Goal: Task Accomplishment & Management: Complete application form

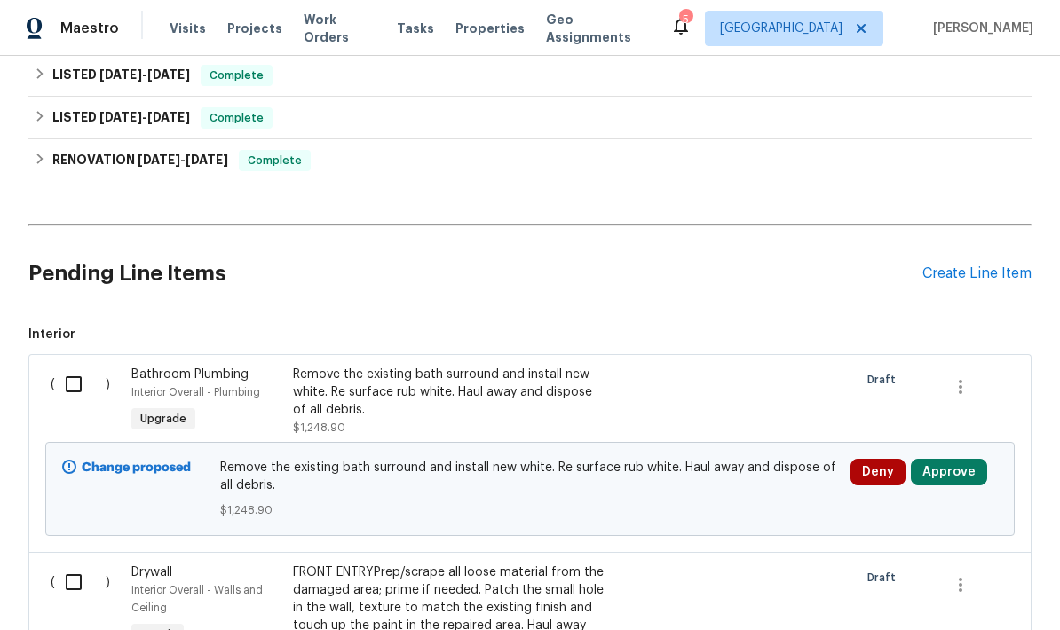
scroll to position [262, 0]
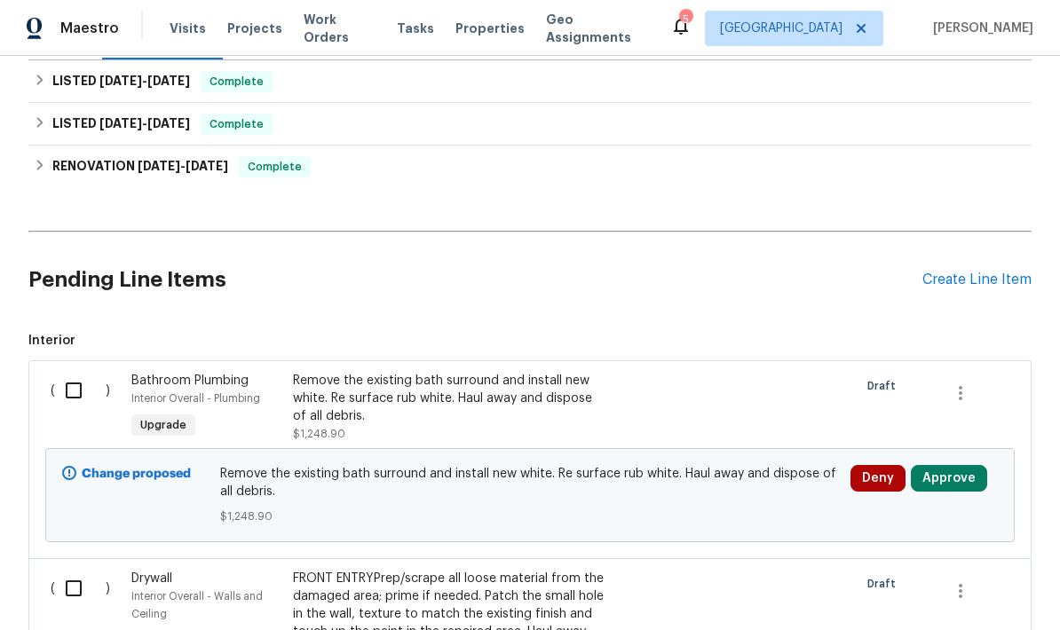
click at [1001, 275] on div "Create Line Item" at bounding box center [976, 280] width 109 height 17
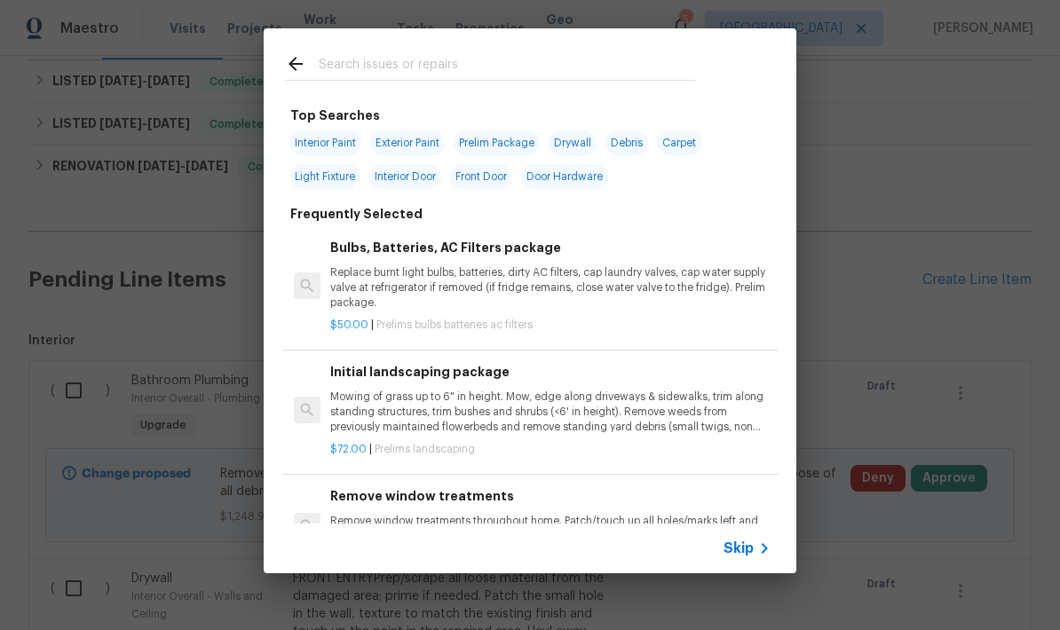
click at [339, 67] on input "text" at bounding box center [507, 66] width 376 height 27
type input "Garage"
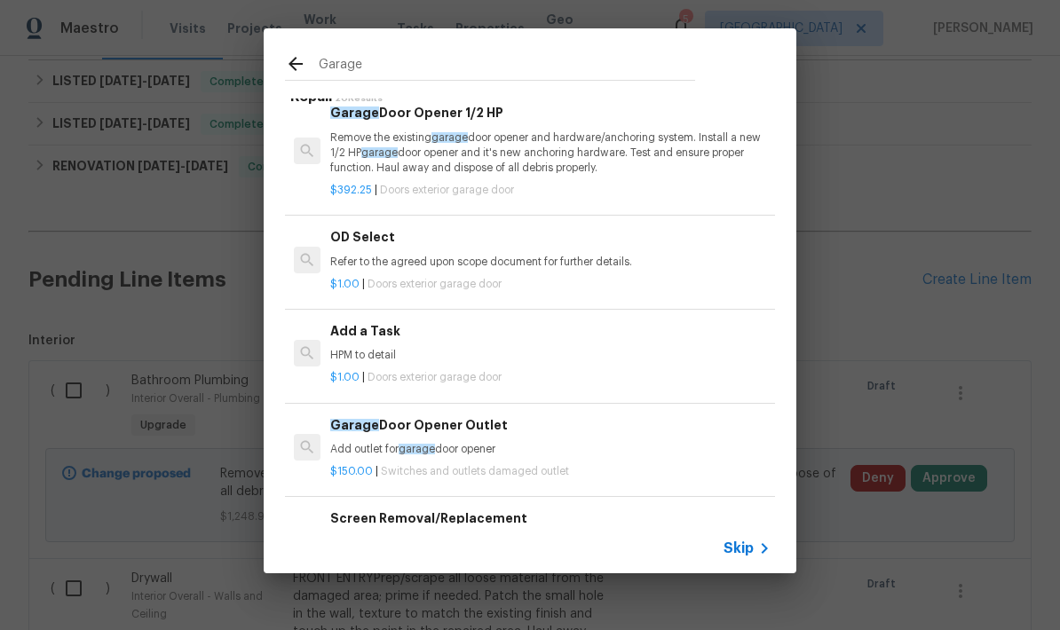
scroll to position [882, 0]
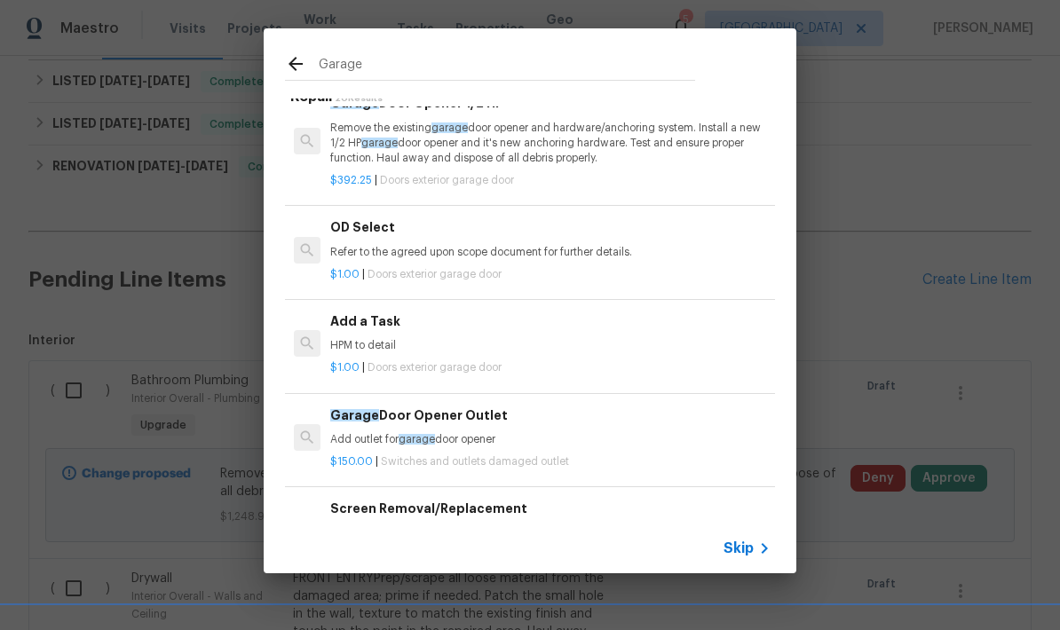
click at [349, 326] on div "Add a Task HPM to detail" at bounding box center [550, 332] width 440 height 43
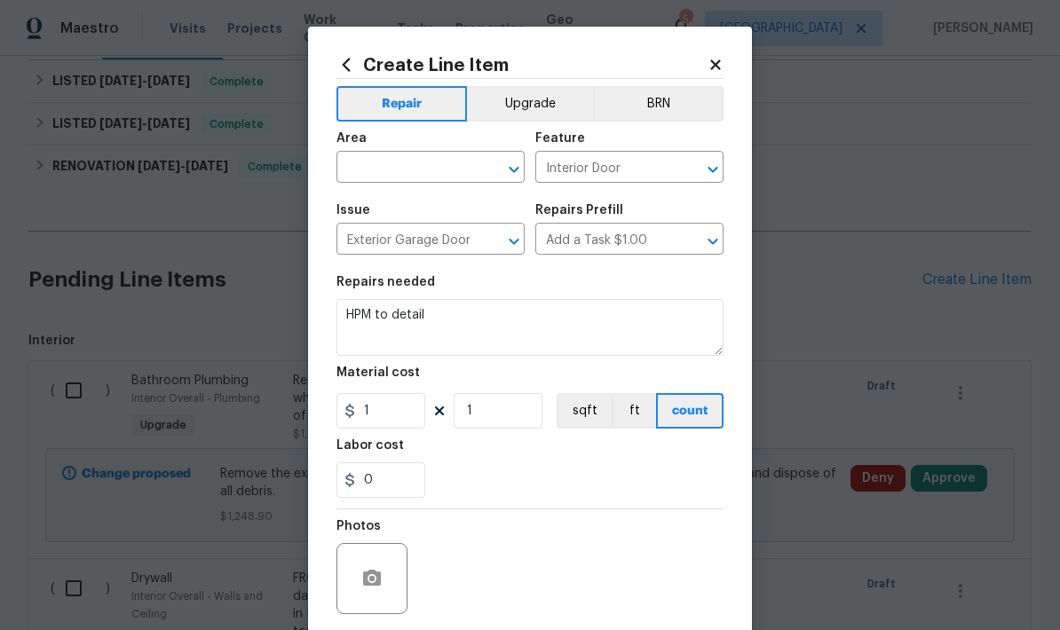
click at [370, 163] on input "text" at bounding box center [405, 169] width 138 height 28
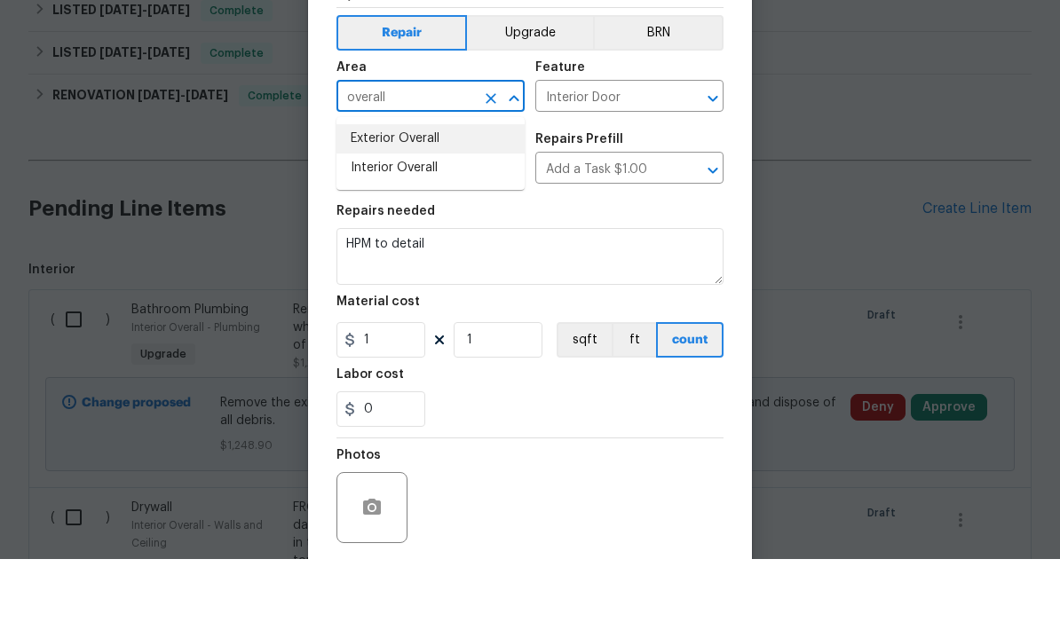
click at [373, 195] on li "Exterior Overall" at bounding box center [430, 209] width 188 height 29
type input "Exterior Overall"
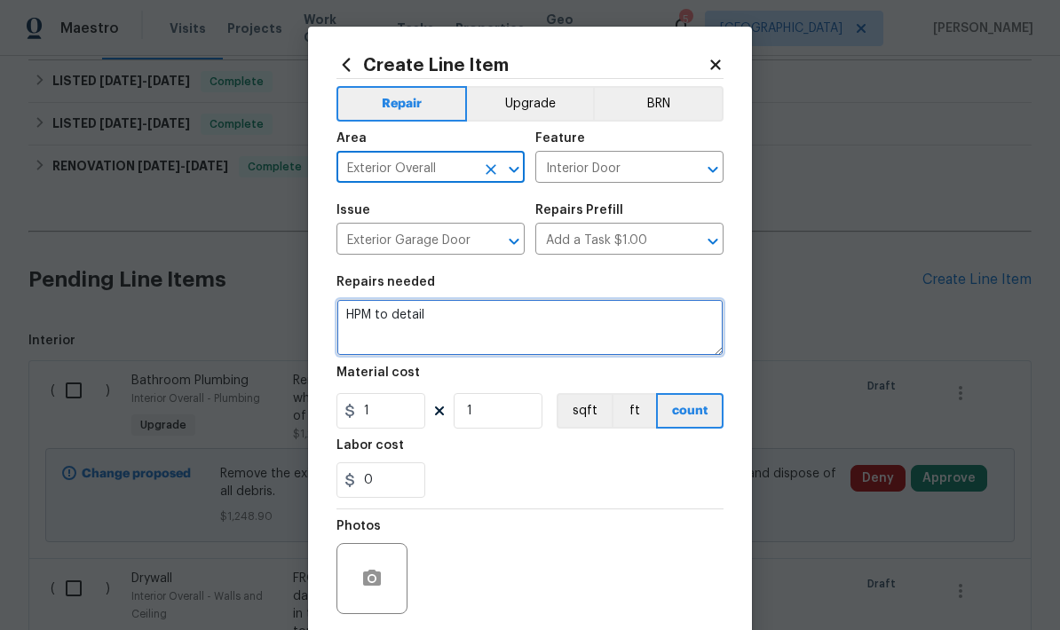
click at [438, 320] on textarea "HPM to detail" at bounding box center [529, 327] width 387 height 57
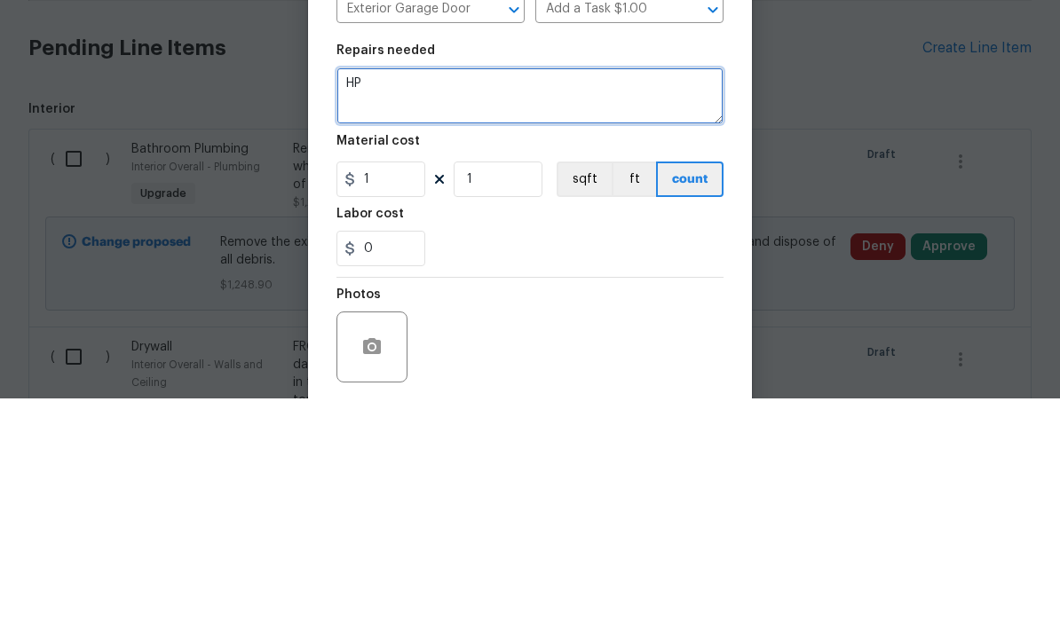
type textarea "H"
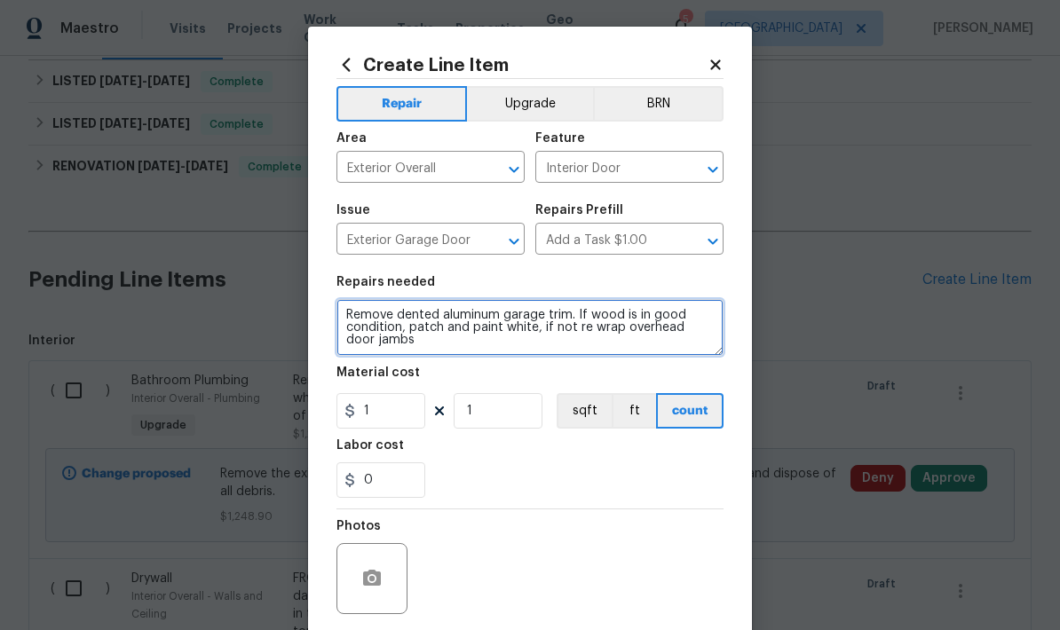
type textarea "Remove dented aluminum garage trim. If wood is in good condition, patch and pai…"
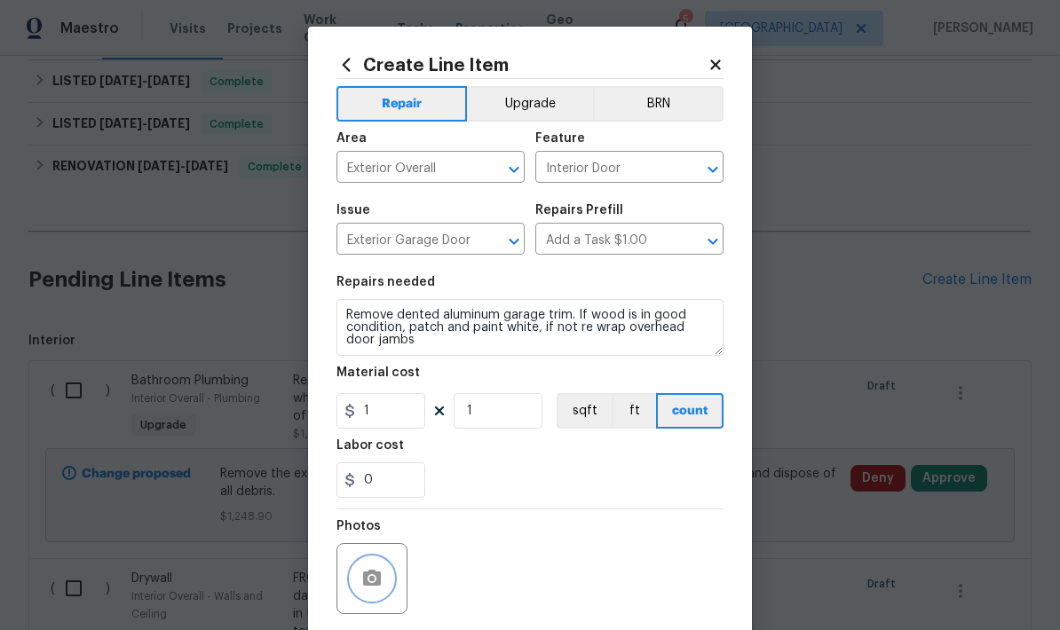
click at [364, 582] on icon "button" at bounding box center [372, 578] width 18 height 16
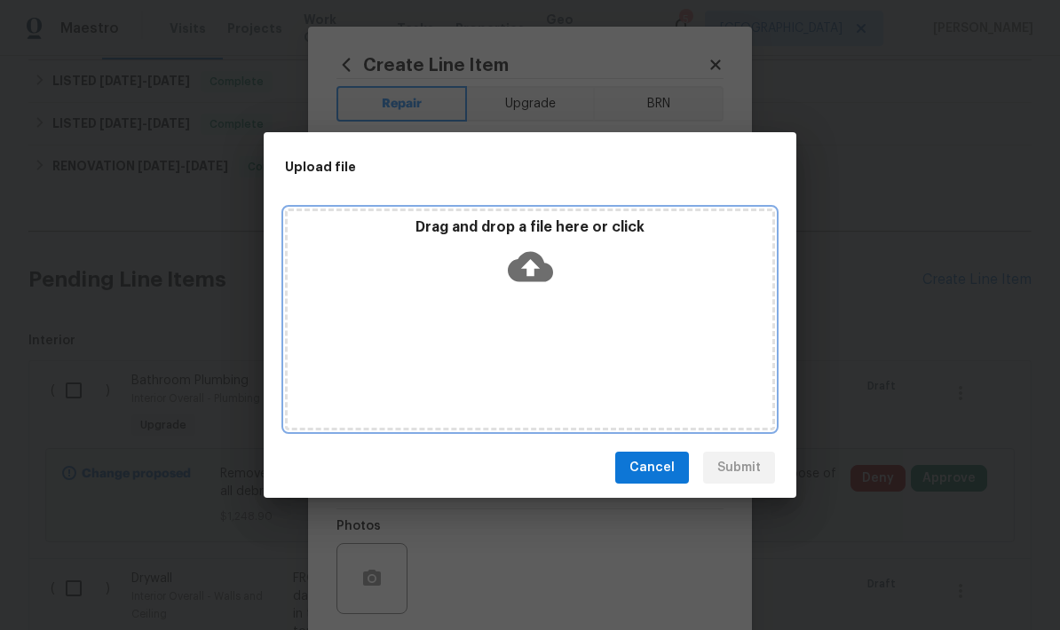
click at [629, 314] on div "Drag and drop a file here or click" at bounding box center [530, 320] width 490 height 222
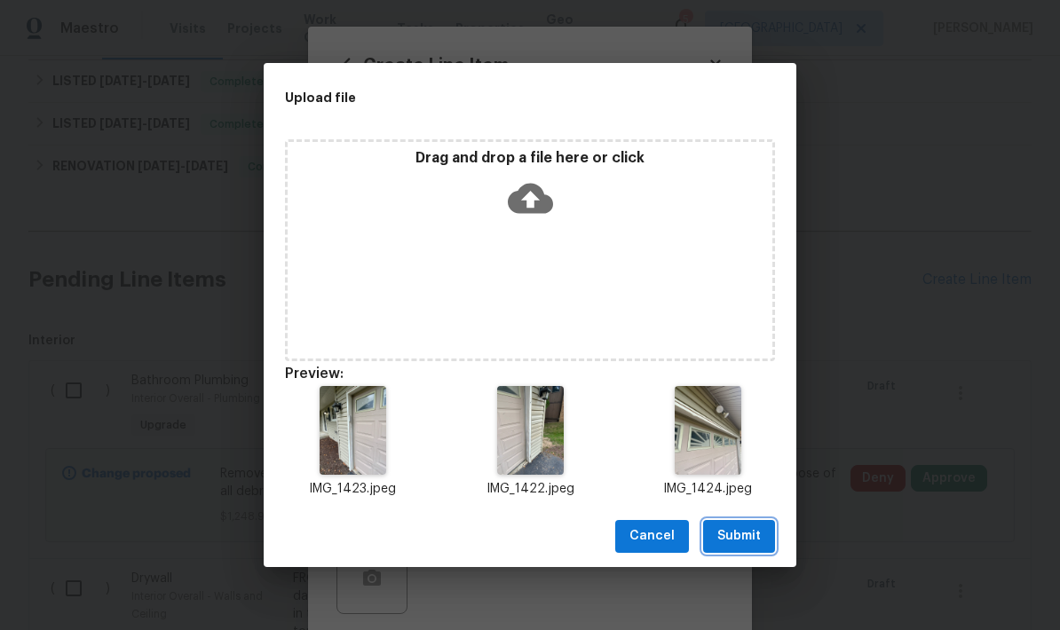
click at [729, 541] on span "Submit" at bounding box center [738, 536] width 43 height 22
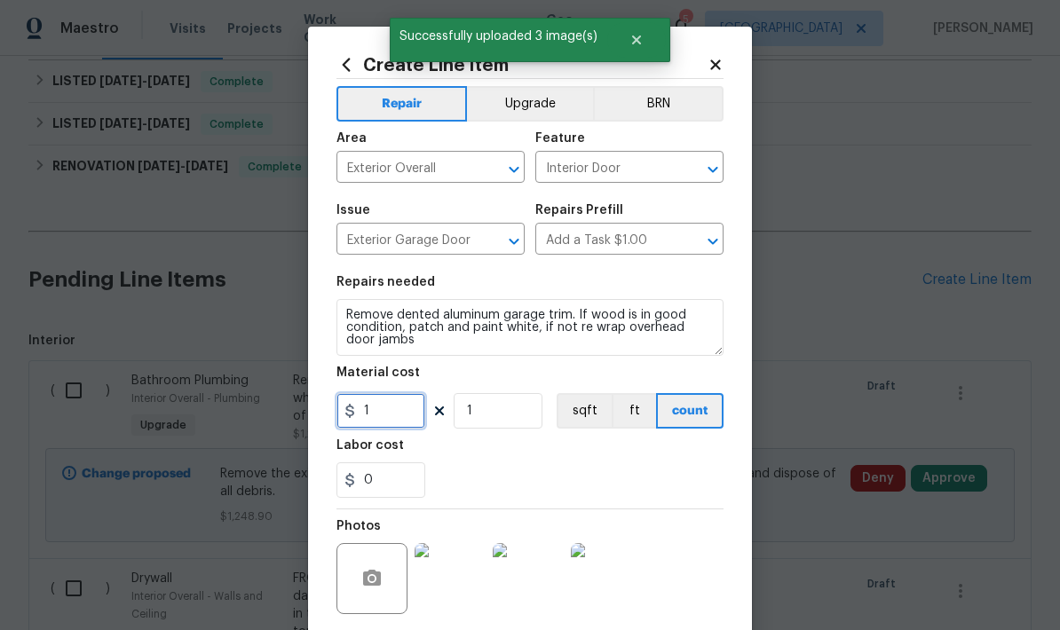
click at [385, 421] on input "1" at bounding box center [380, 410] width 89 height 35
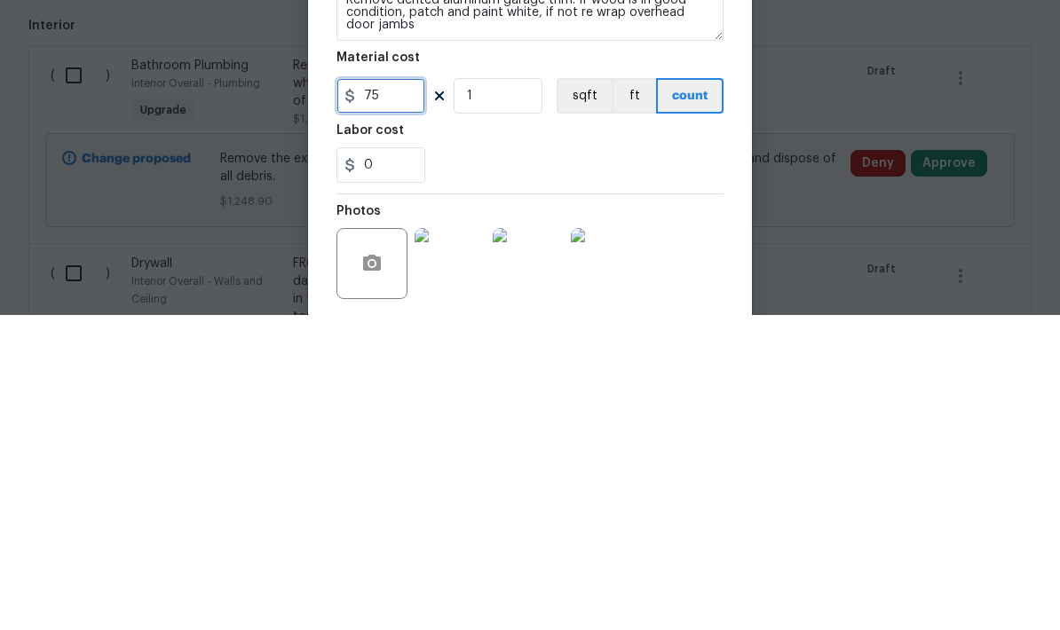
type input "75"
click at [373, 462] on input "0" at bounding box center [380, 479] width 89 height 35
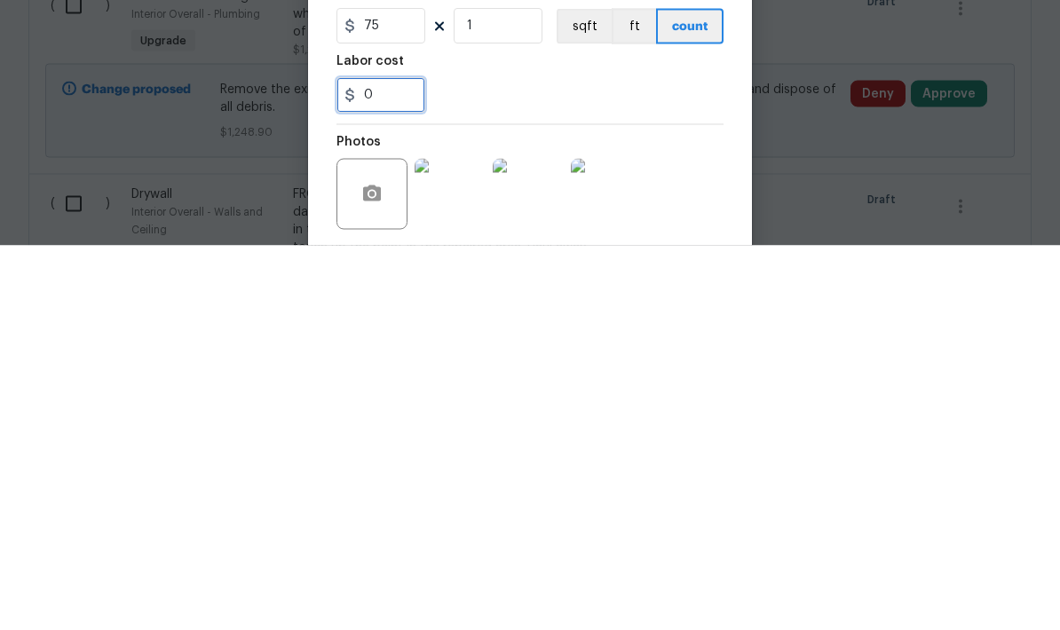
type input "1"
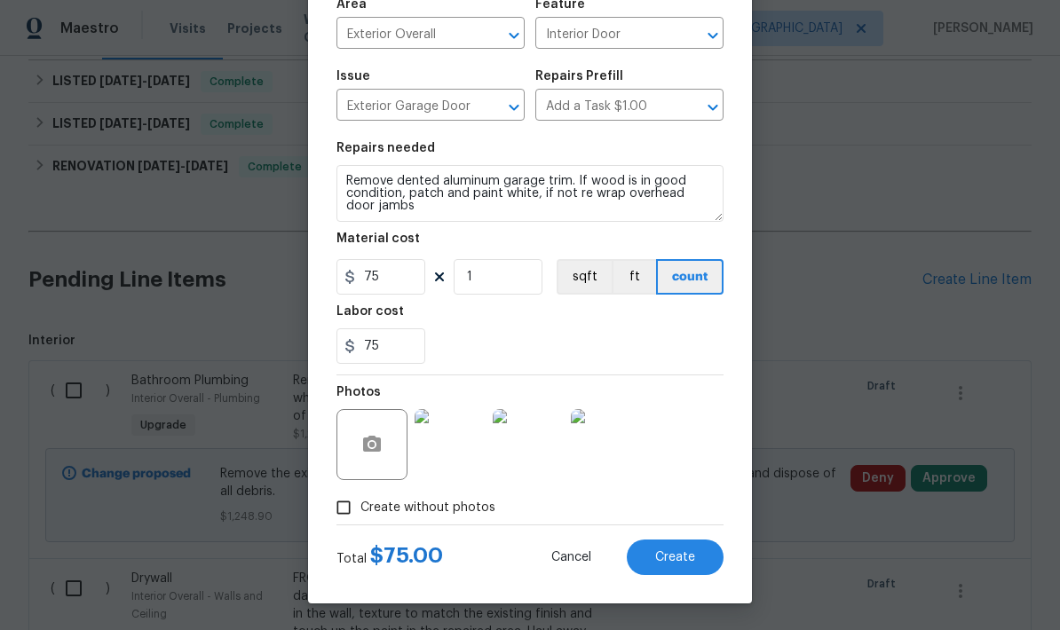
scroll to position [138, 0]
type input "75"
click at [460, 322] on div "Labor cost" at bounding box center [529, 316] width 387 height 23
click at [665, 552] on span "Create" at bounding box center [675, 557] width 40 height 13
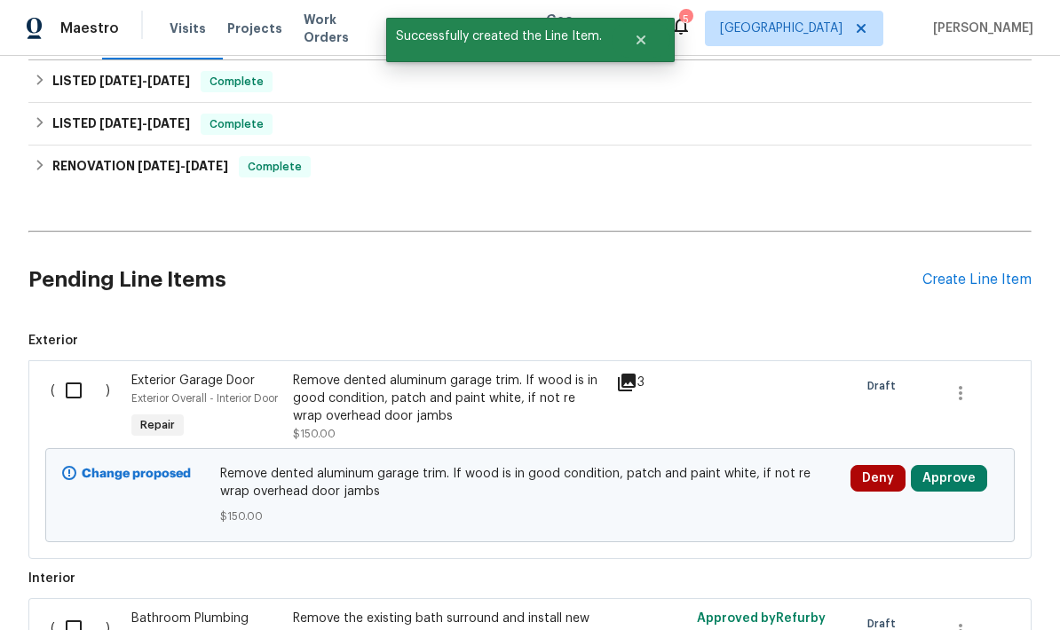
click at [971, 272] on div "Create Line Item" at bounding box center [976, 280] width 109 height 17
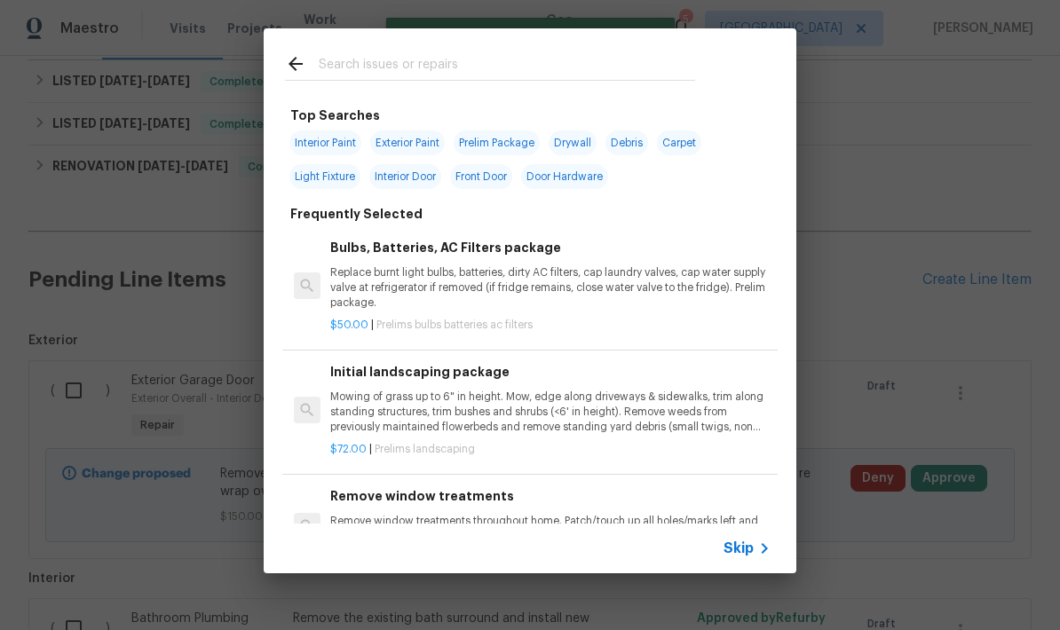
click at [338, 70] on input "text" at bounding box center [507, 66] width 376 height 27
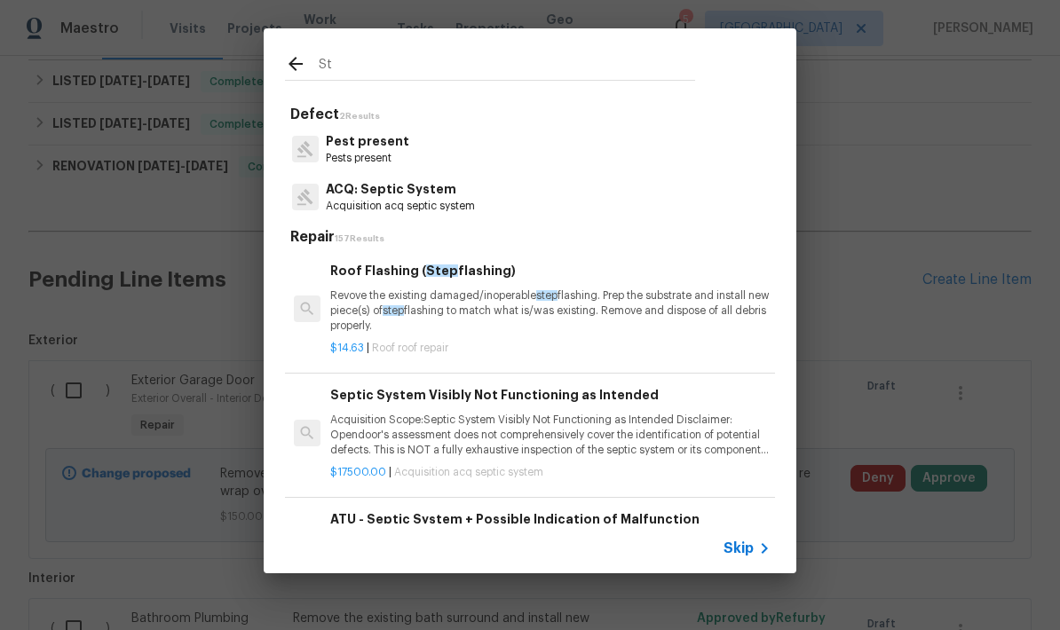
type input "S"
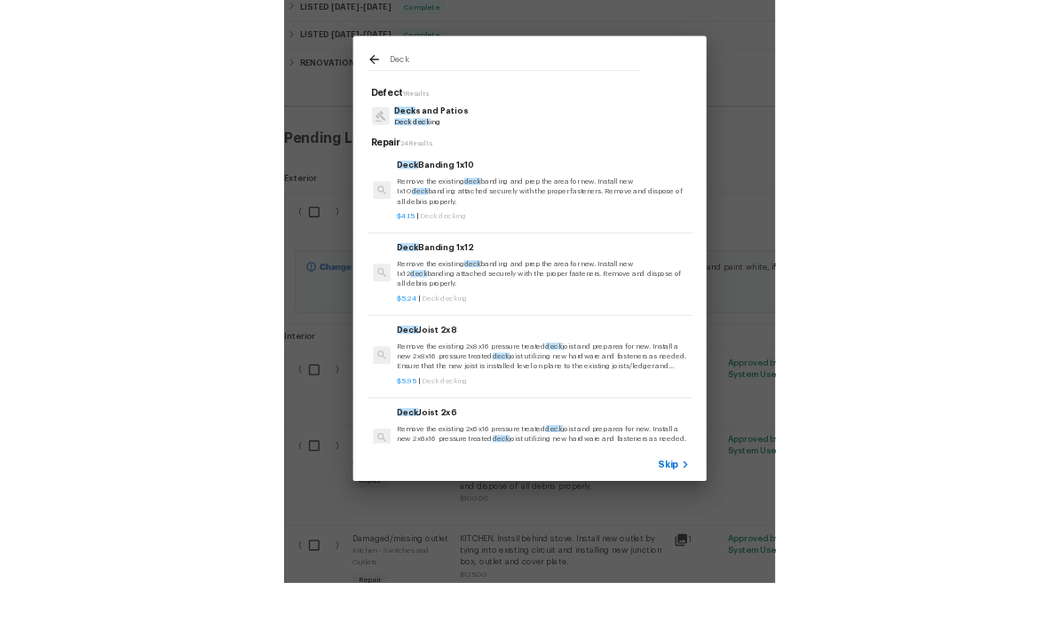
scroll to position [71, 0]
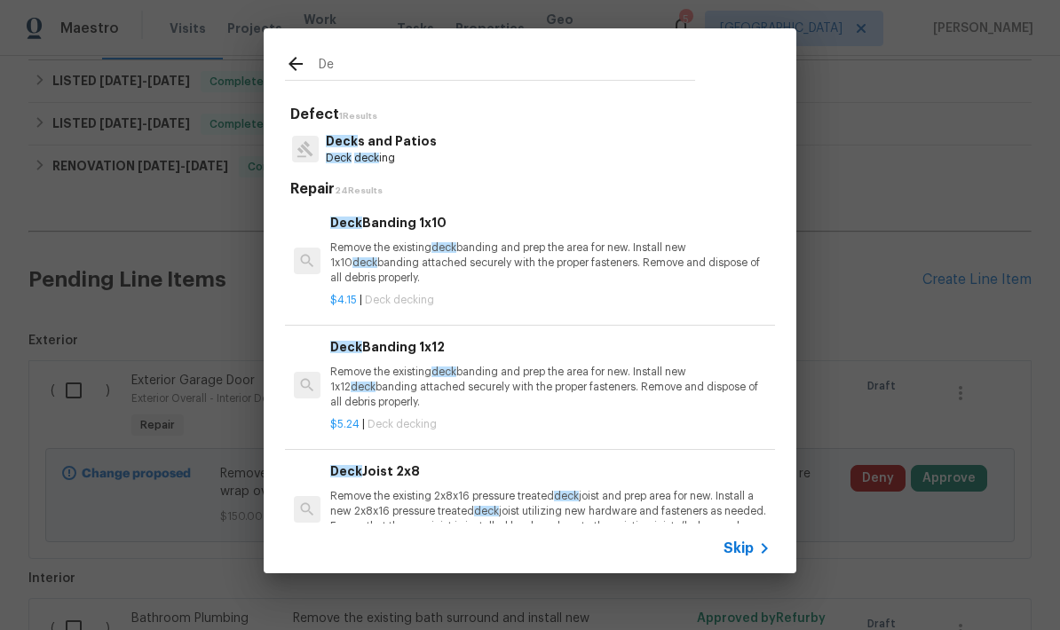
type input "D"
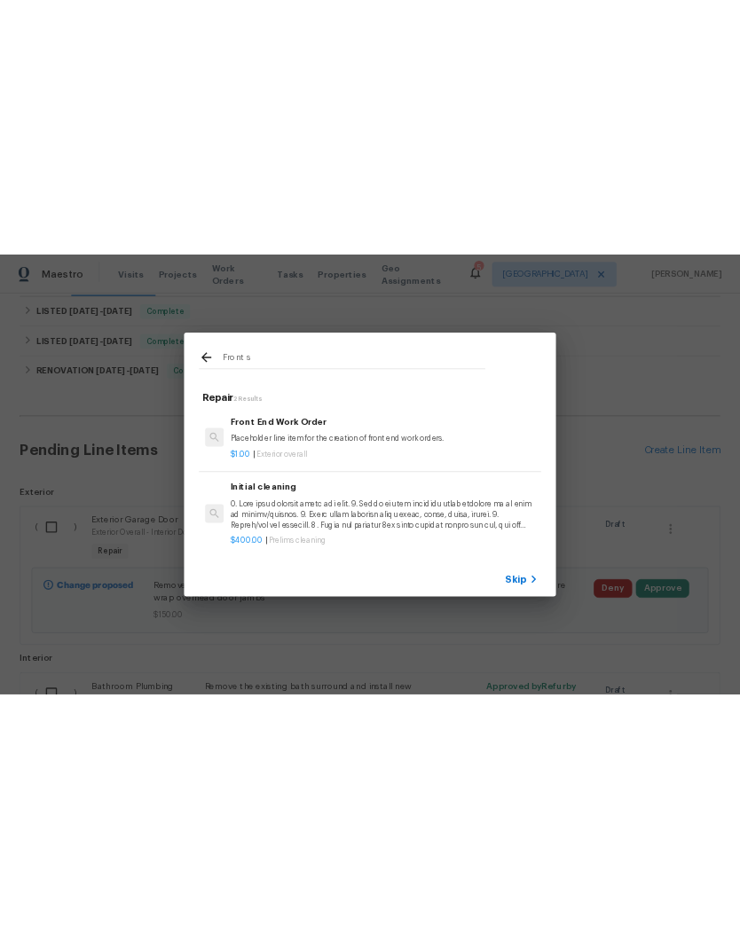
scroll to position [0, 0]
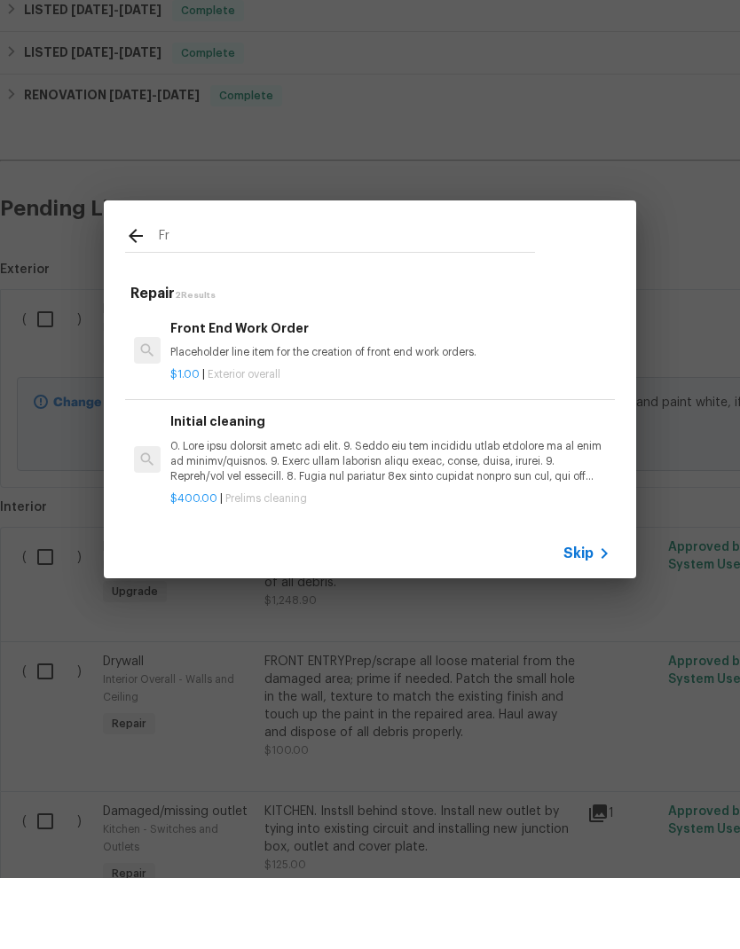
type input "F"
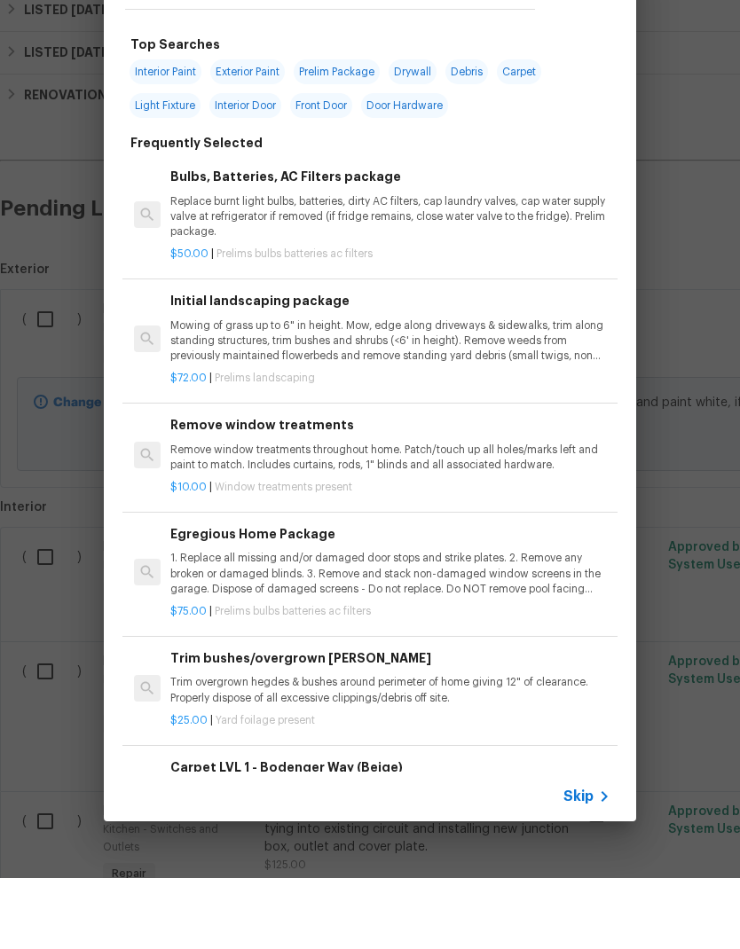
type input "Stairs"
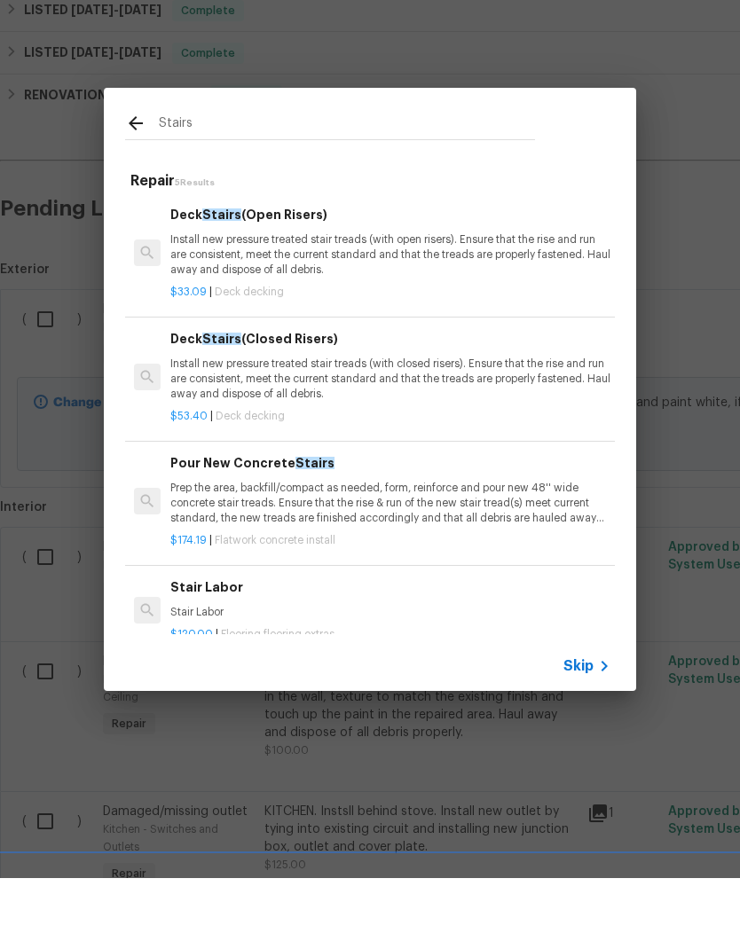
click at [223, 428] on p "Install new pressure treated stair treads (with closed risers). Ensure that the…" at bounding box center [390, 450] width 440 height 45
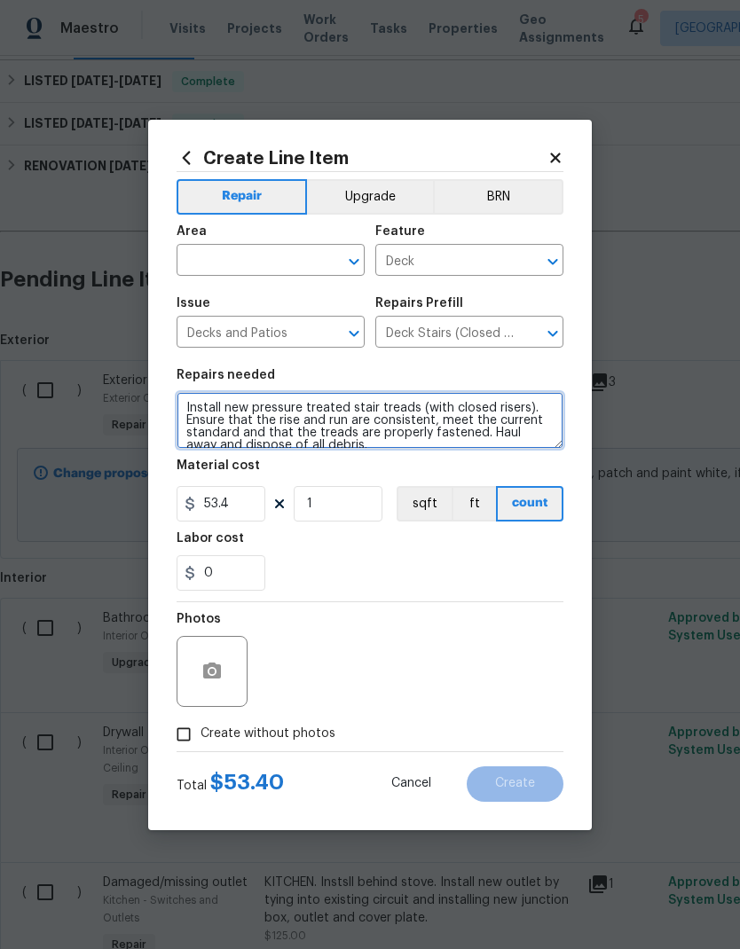
click at [185, 414] on textarea "Install new pressure treated stair treads (with closed risers). Ensure that the…" at bounding box center [370, 420] width 387 height 57
click at [530, 406] on textarea "Install new pressure treated stair treads (with closed risers). Ensure that the…" at bounding box center [370, 420] width 387 height 57
type textarea "Install new cedar tone pressure treated step the same size and the sidewalk sec…"
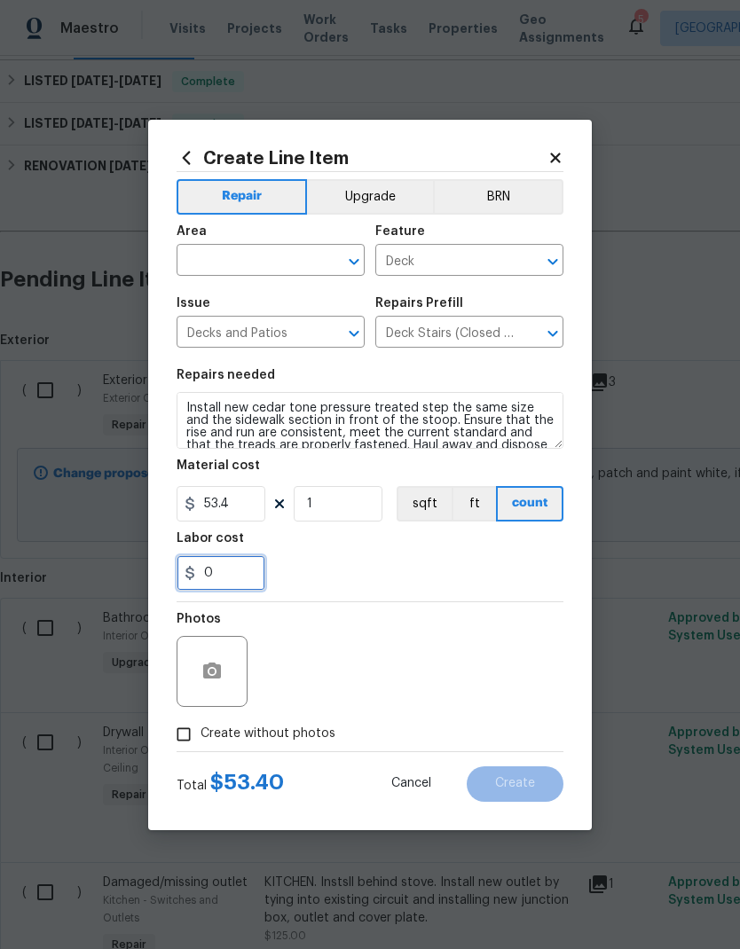
click at [225, 581] on input "0" at bounding box center [221, 572] width 89 height 35
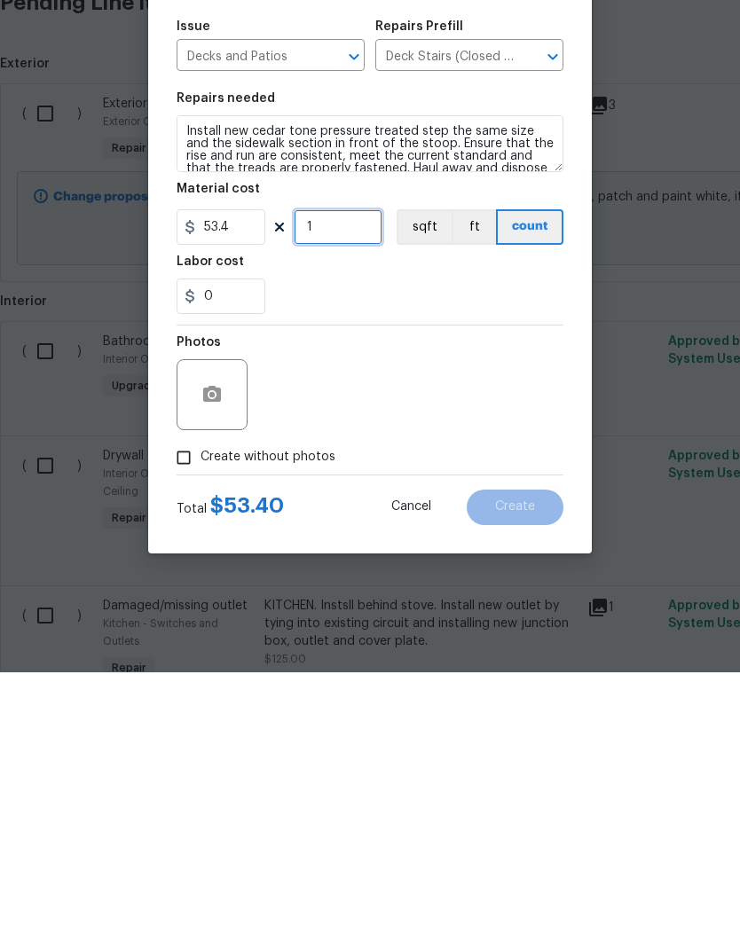
click at [325, 486] on input "1" at bounding box center [338, 503] width 89 height 35
type input "2"
click at [234, 555] on input "0" at bounding box center [221, 572] width 89 height 35
type input "50"
click at [394, 555] on div "50" at bounding box center [370, 572] width 387 height 35
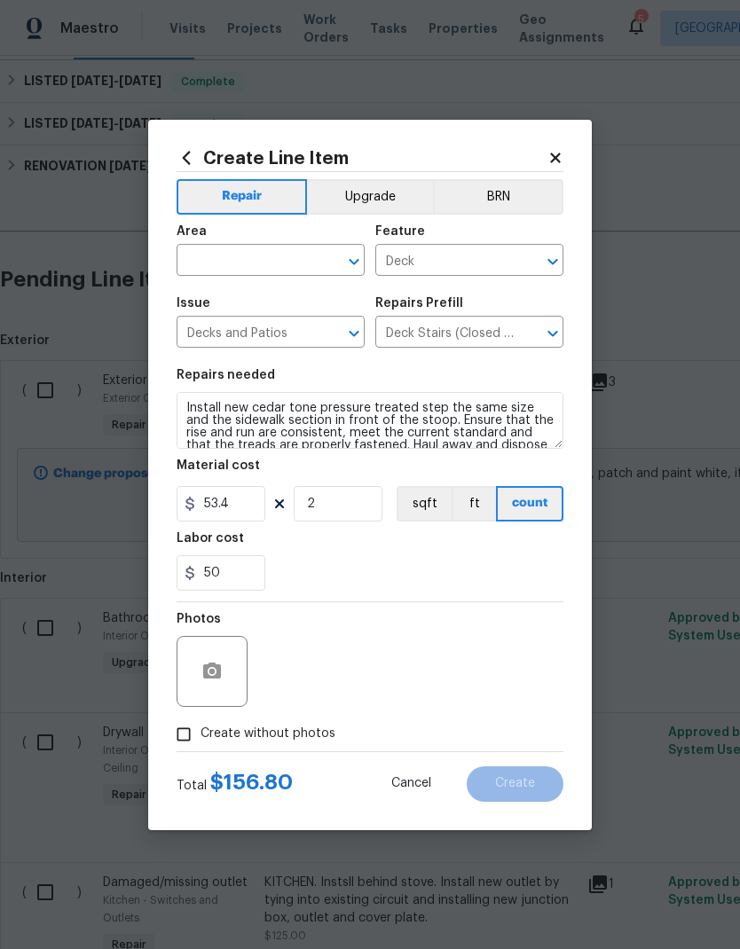
click at [185, 629] on input "Create without photos" at bounding box center [184, 735] width 34 height 34
checkbox input "true"
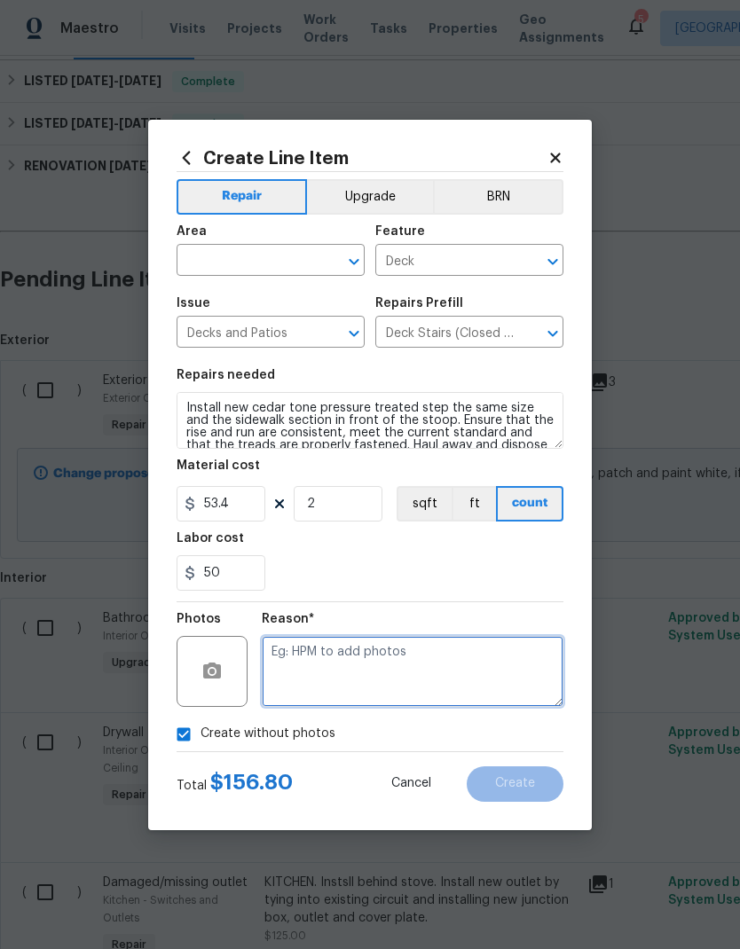
click at [398, 629] on textarea at bounding box center [413, 671] width 302 height 71
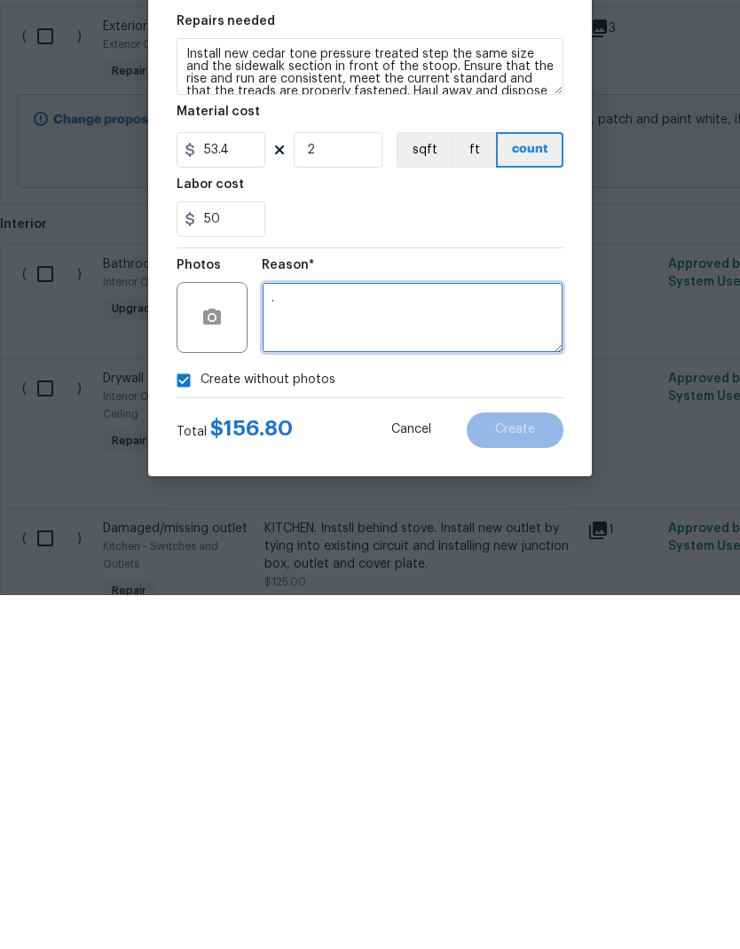
type textarea "."
click at [216, 629] on icon "button" at bounding box center [212, 671] width 18 height 16
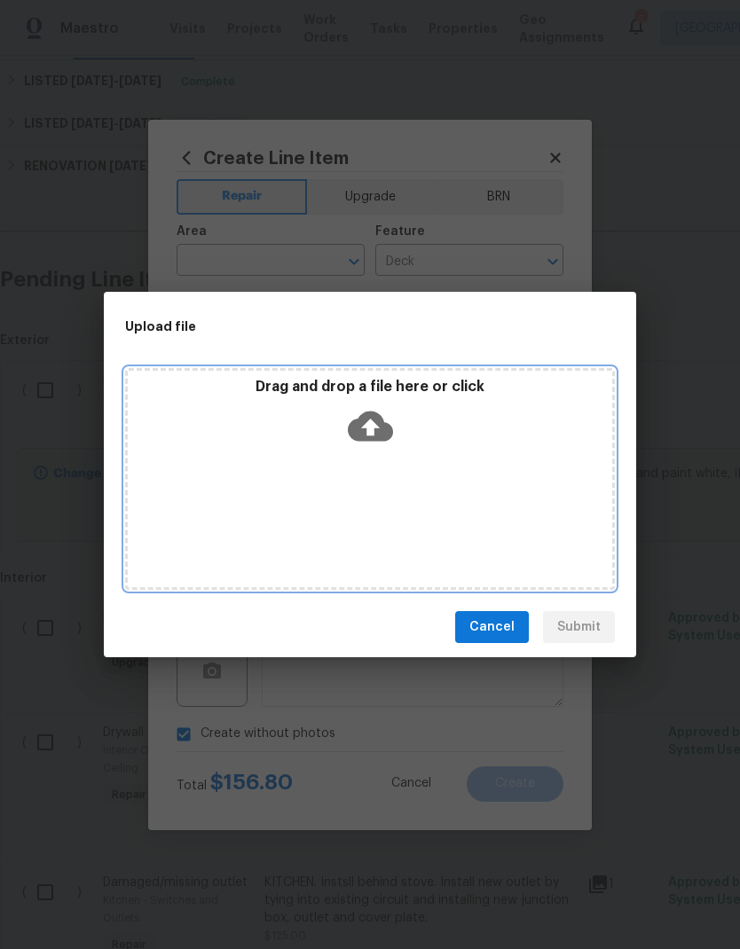
click at [446, 449] on div "Drag and drop a file here or click" at bounding box center [370, 416] width 485 height 76
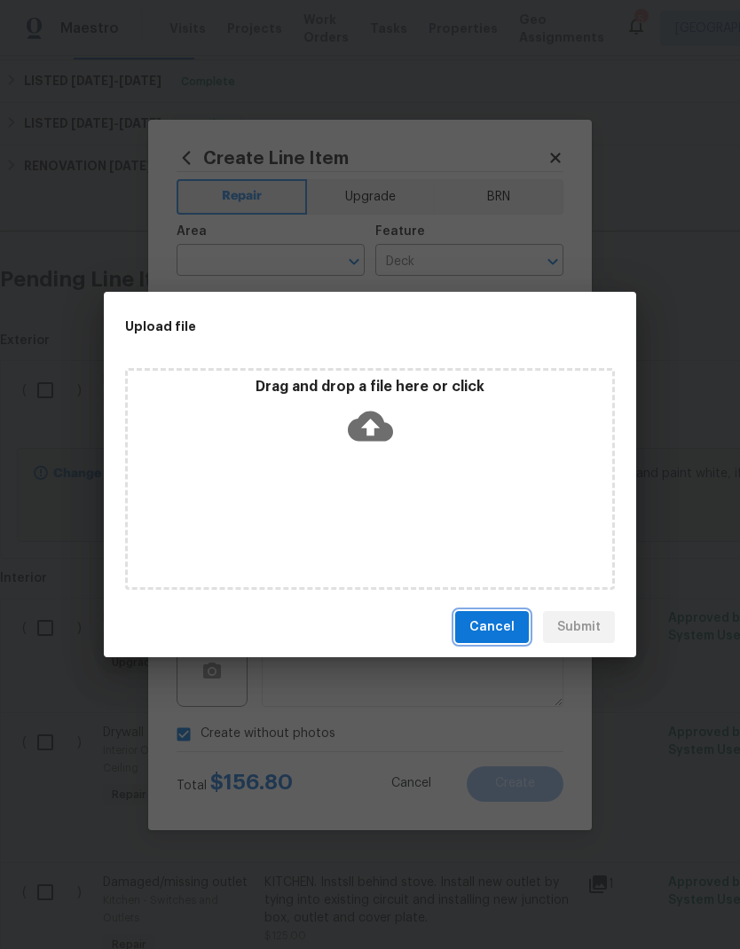
click at [493, 626] on span "Cancel" at bounding box center [491, 628] width 45 height 22
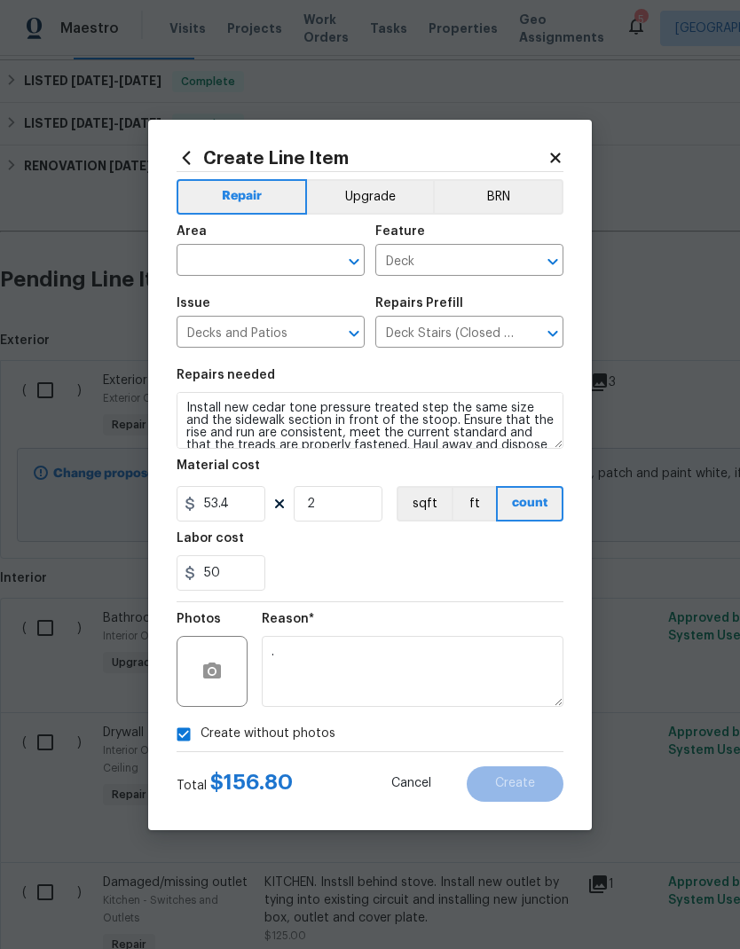
click at [236, 267] on input "text" at bounding box center [246, 262] width 138 height 28
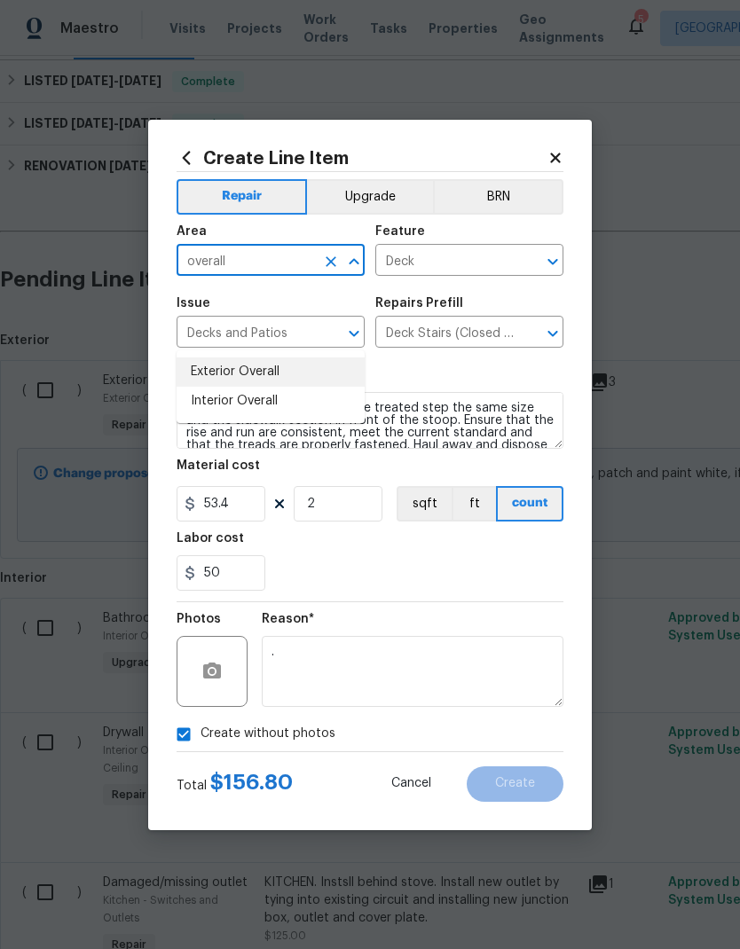
click at [208, 358] on li "Exterior Overall" at bounding box center [271, 372] width 188 height 29
type input "Exterior Overall"
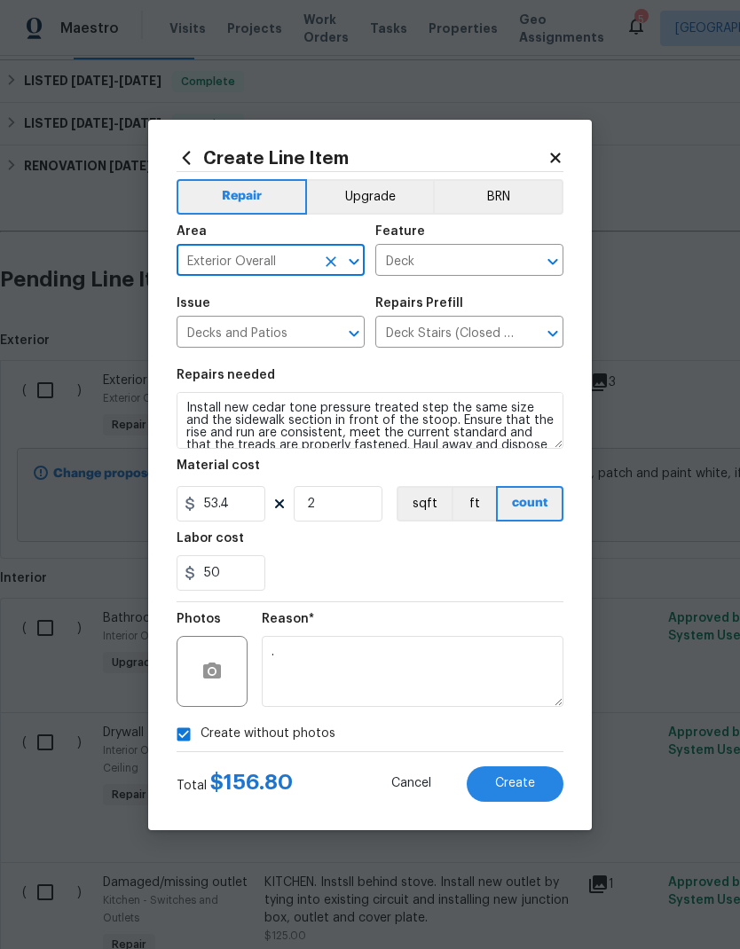
click at [399, 555] on div "Labor cost" at bounding box center [370, 543] width 387 height 23
click at [209, 629] on icon "button" at bounding box center [211, 671] width 21 height 21
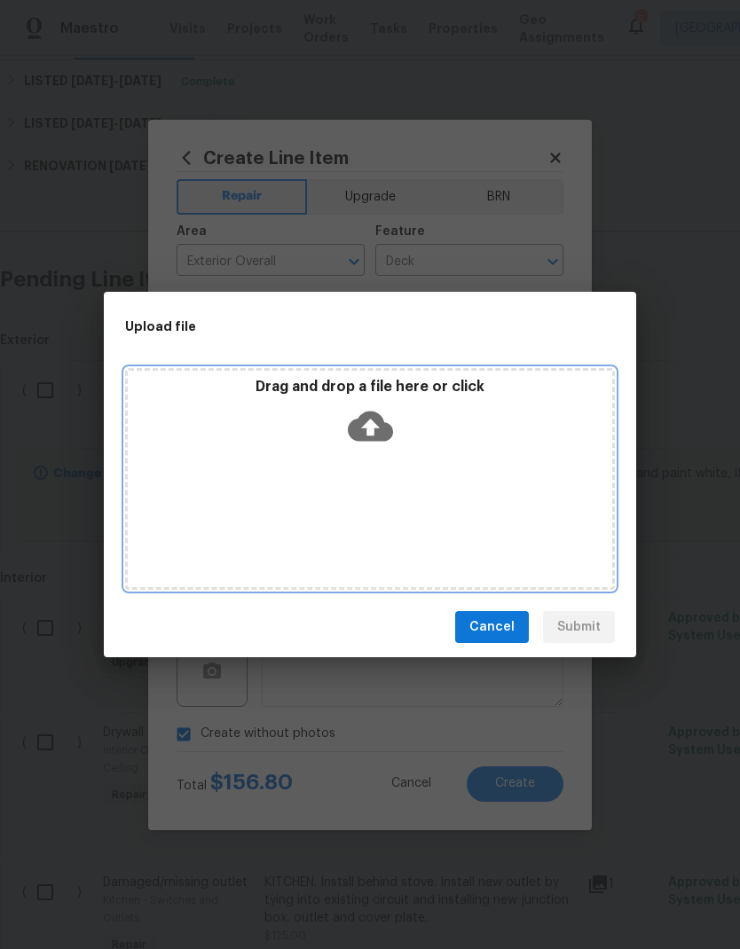
click at [244, 458] on div "Drag and drop a file here or click" at bounding box center [370, 479] width 490 height 222
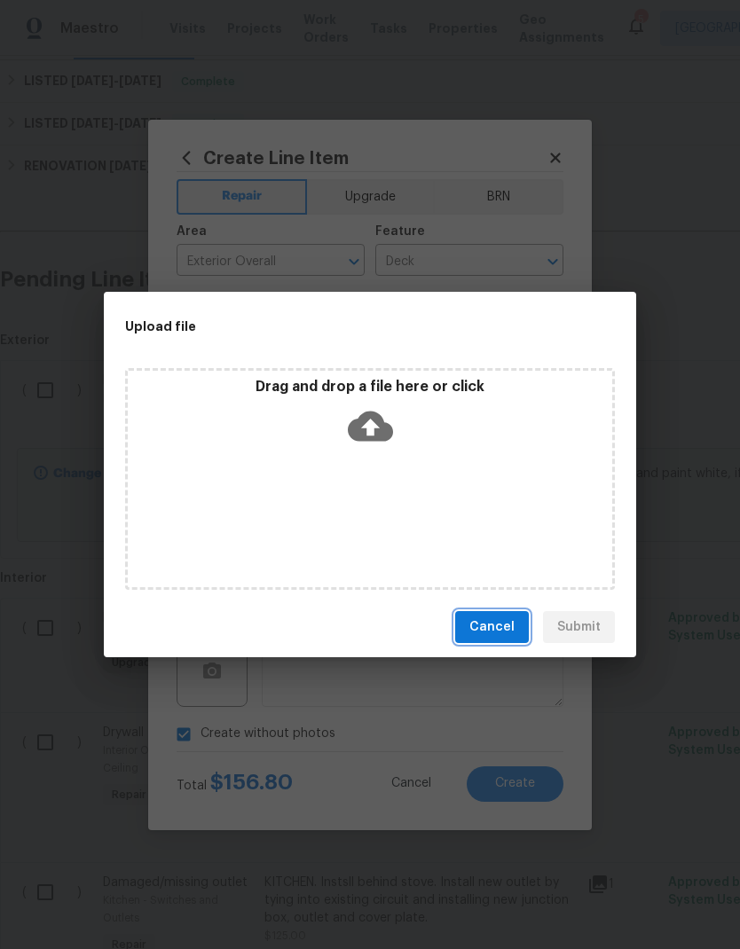
click at [477, 618] on span "Cancel" at bounding box center [491, 628] width 45 height 22
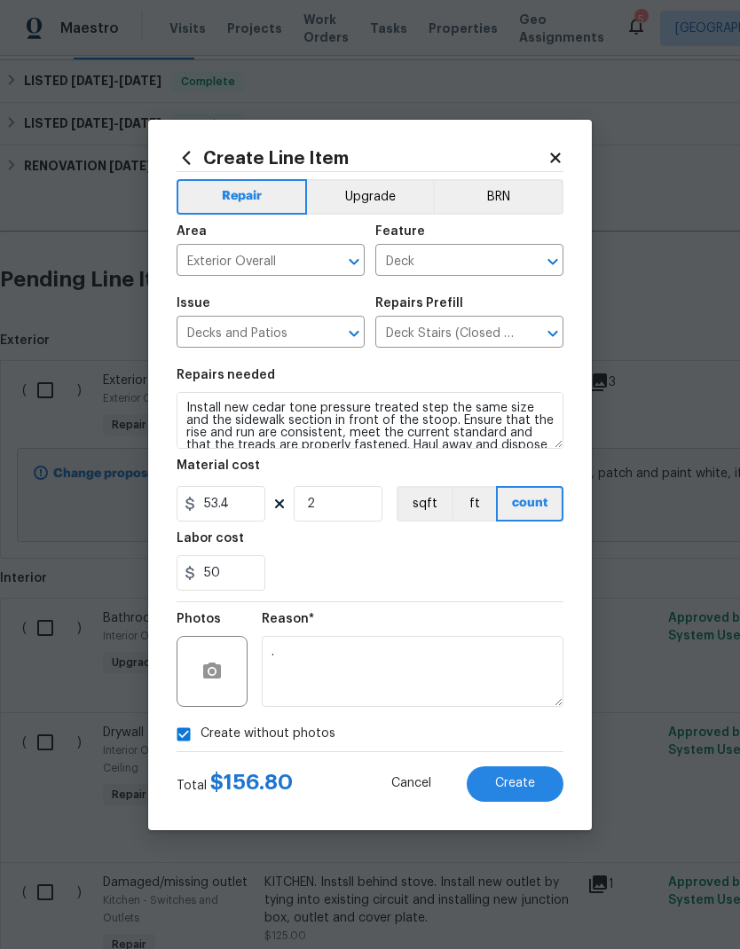
click at [501, 629] on span "Create" at bounding box center [515, 783] width 40 height 13
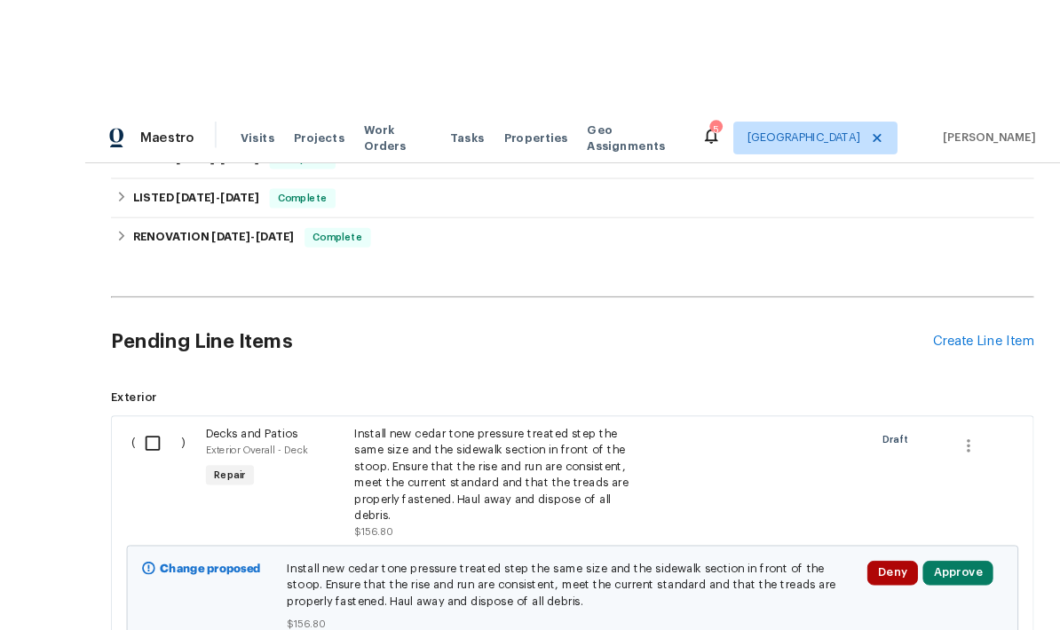
scroll to position [0, 0]
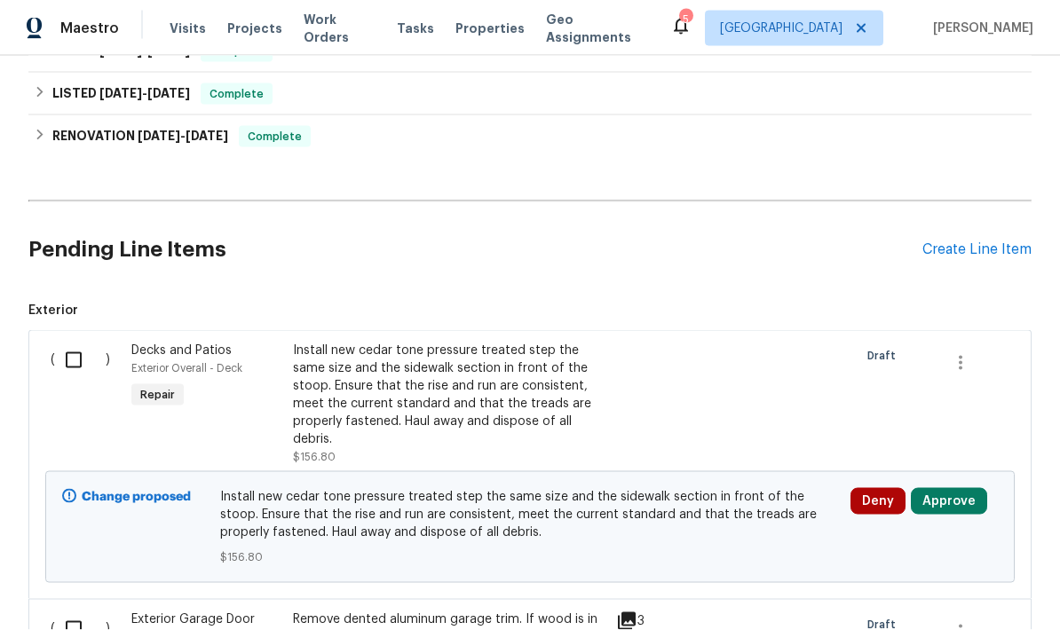
click at [76, 367] on input "checkbox" at bounding box center [80, 360] width 51 height 37
checkbox input "true"
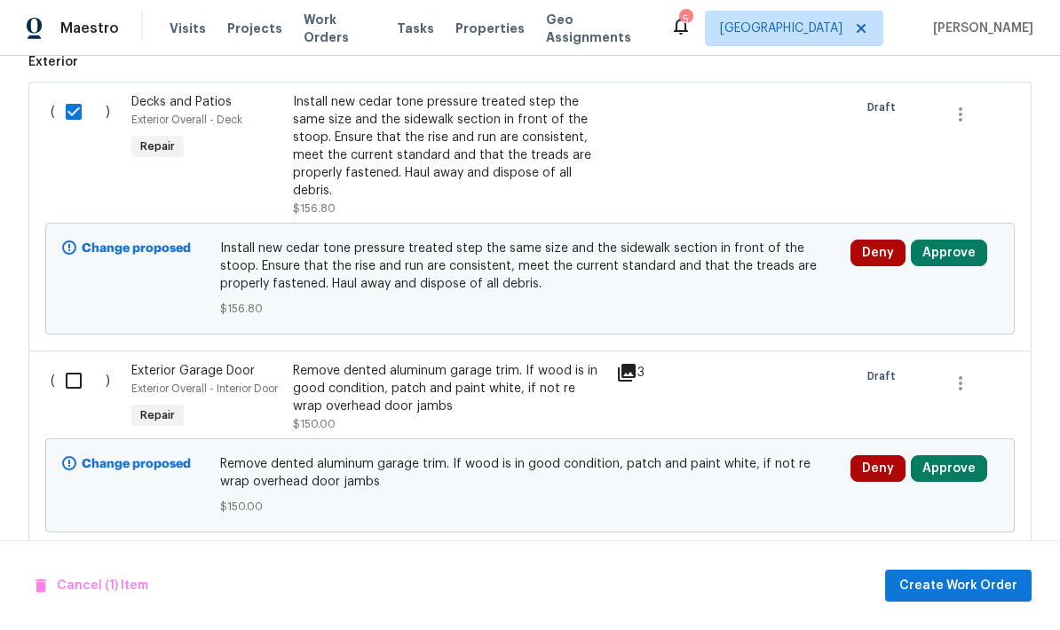
click at [75, 368] on input "checkbox" at bounding box center [80, 380] width 51 height 37
checkbox input "true"
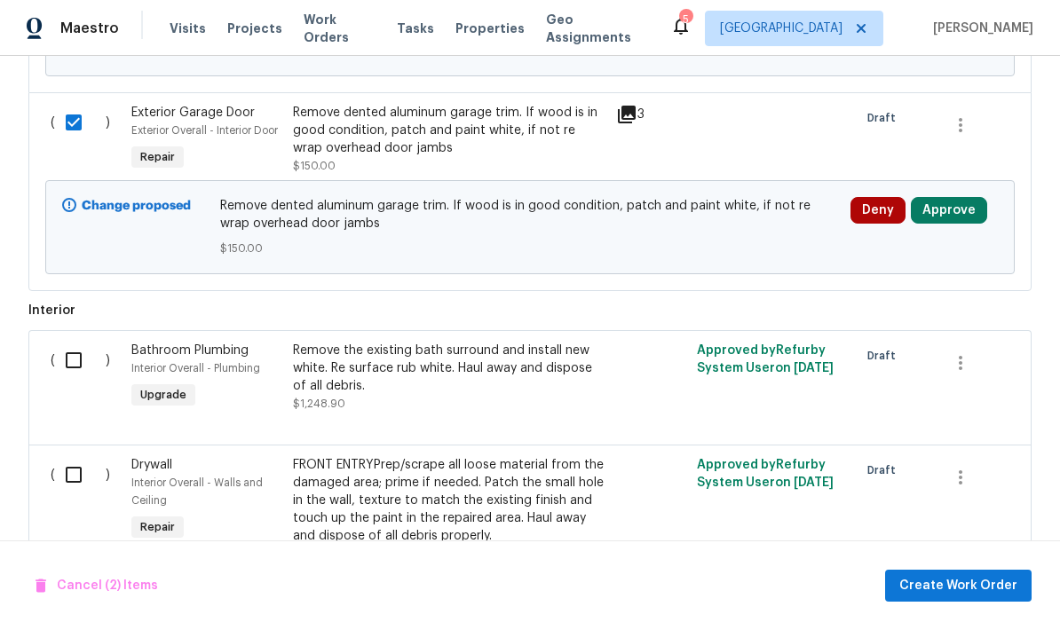
click at [75, 346] on input "checkbox" at bounding box center [80, 360] width 51 height 37
checkbox input "true"
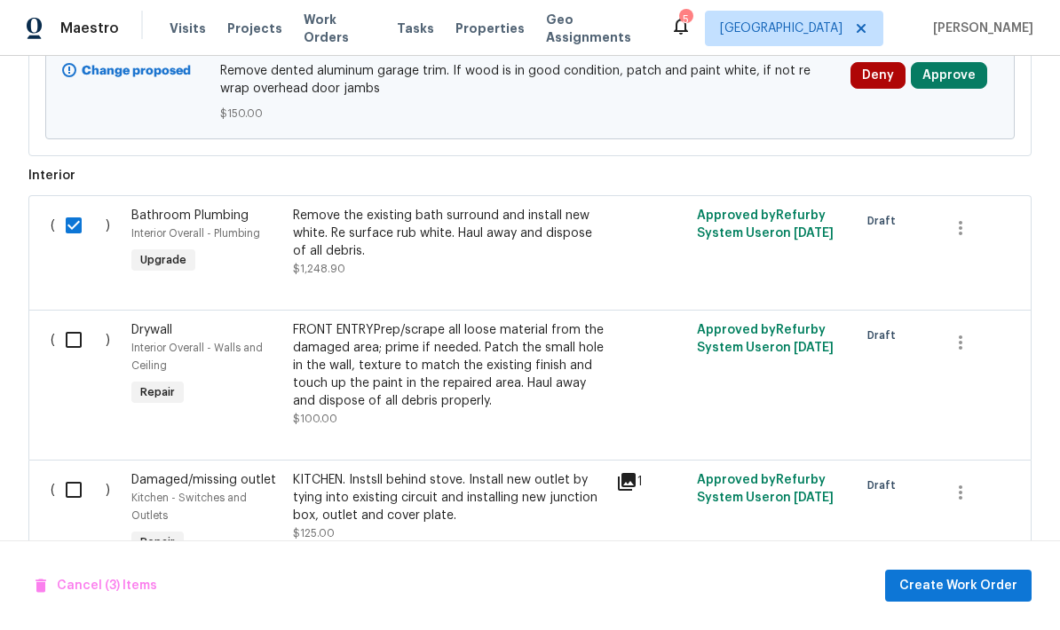
scroll to position [933, 0]
click at [68, 325] on input "checkbox" at bounding box center [80, 340] width 51 height 37
checkbox input "true"
click at [80, 479] on input "checkbox" at bounding box center [80, 490] width 51 height 37
checkbox input "true"
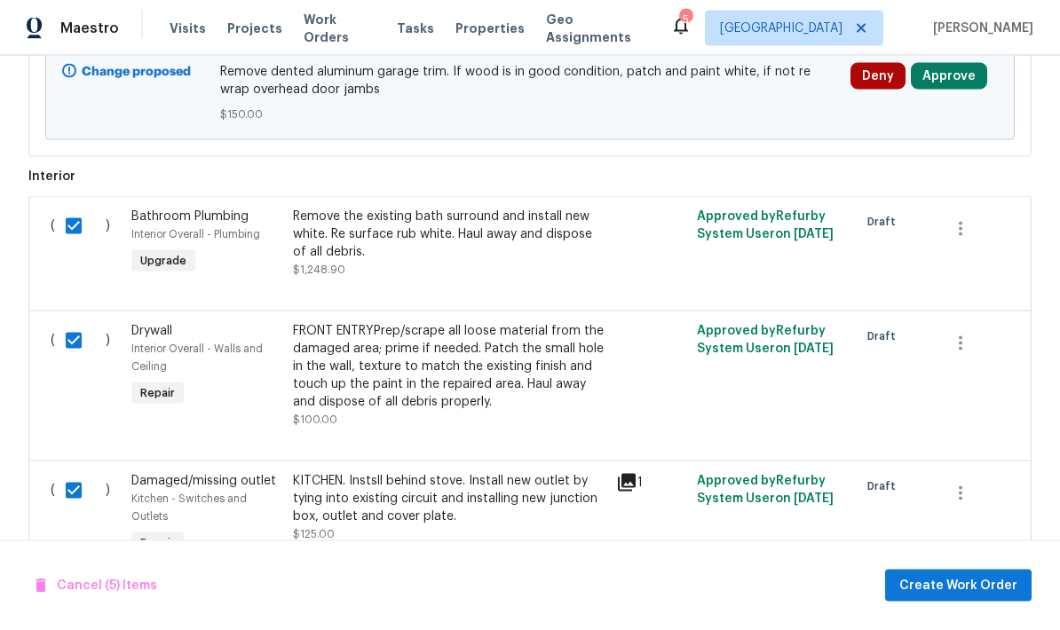
scroll to position [71, 0]
click at [953, 577] on span "Create Work Order" at bounding box center [958, 586] width 118 height 22
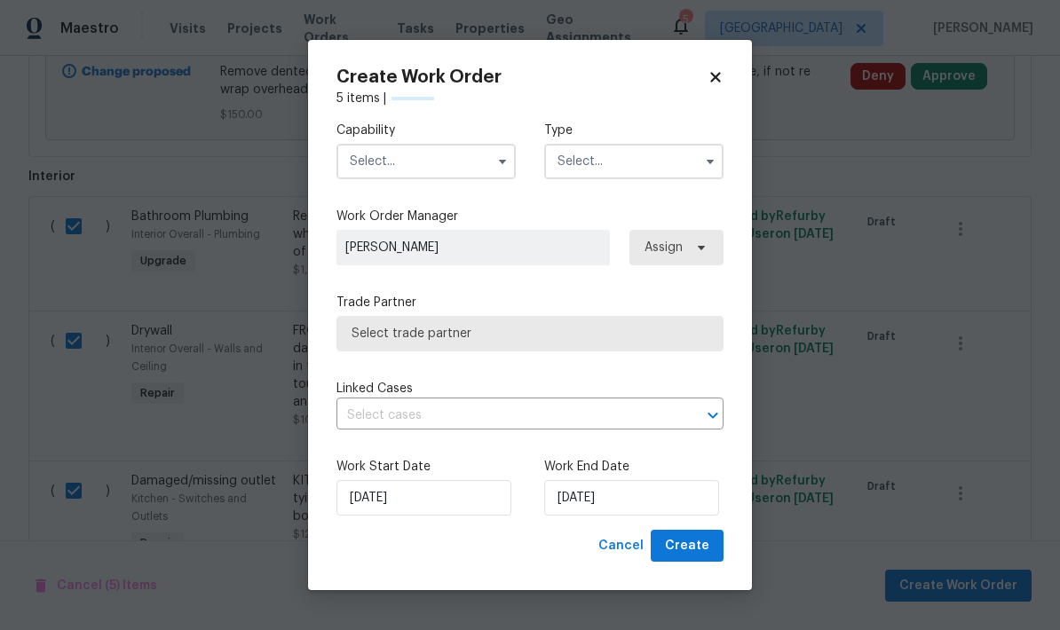
checkbox input "false"
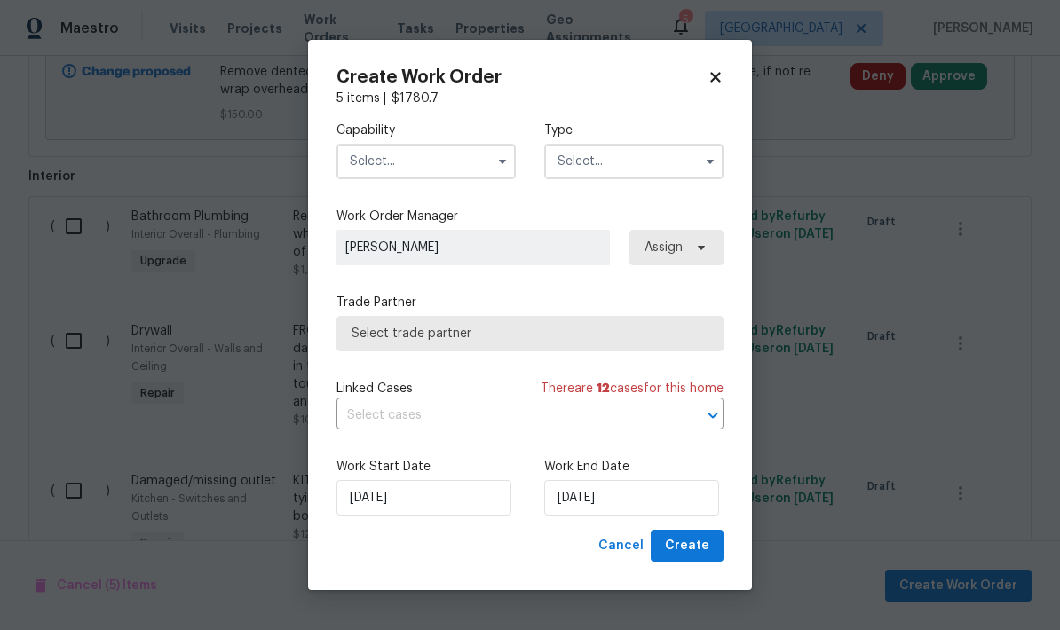
click at [391, 160] on input "text" at bounding box center [425, 161] width 179 height 35
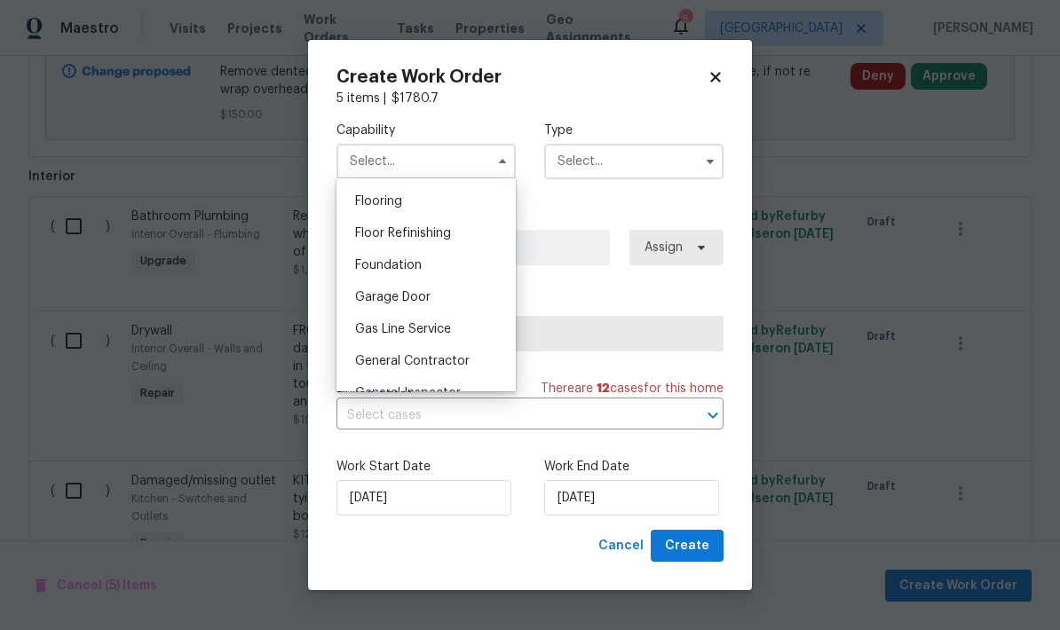
scroll to position [691, 0]
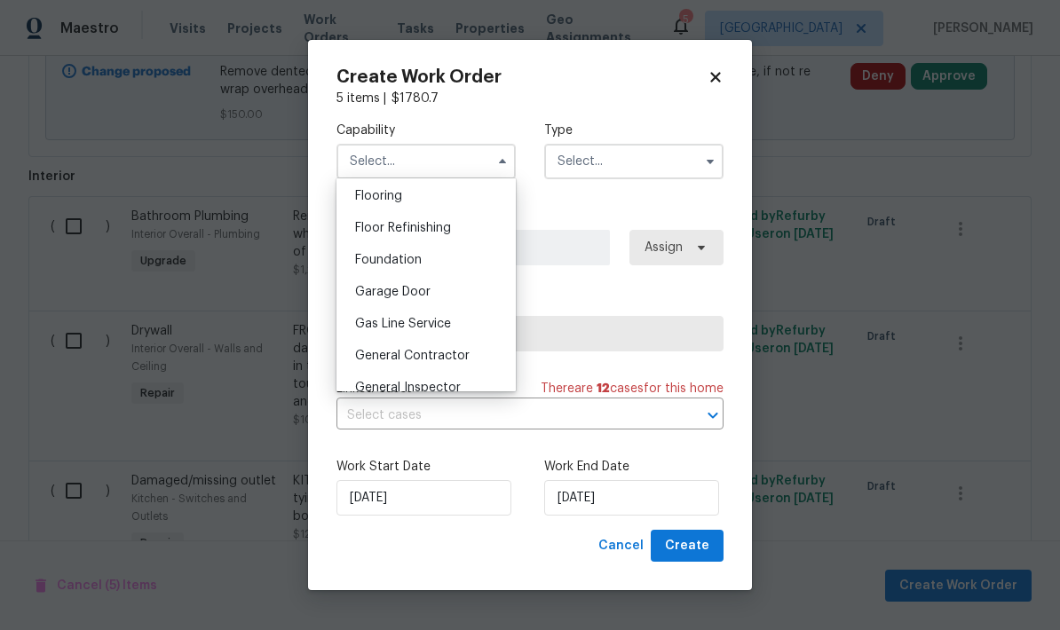
click at [368, 366] on div "General Contractor" at bounding box center [426, 356] width 170 height 32
type input "General Contractor"
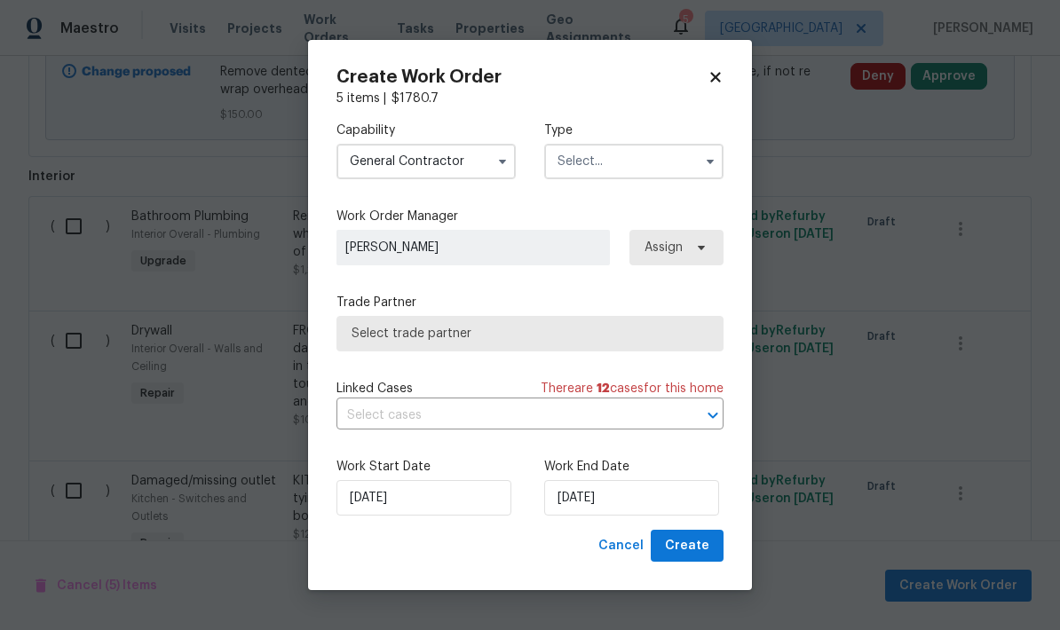
click at [581, 170] on input "text" at bounding box center [633, 161] width 179 height 35
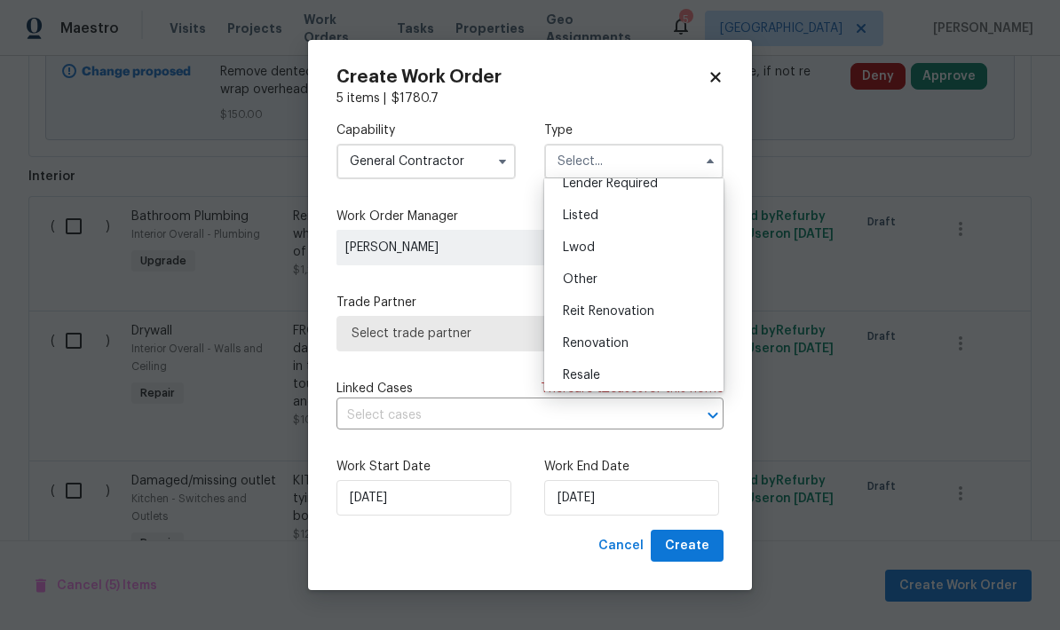
scroll to position [164, 0]
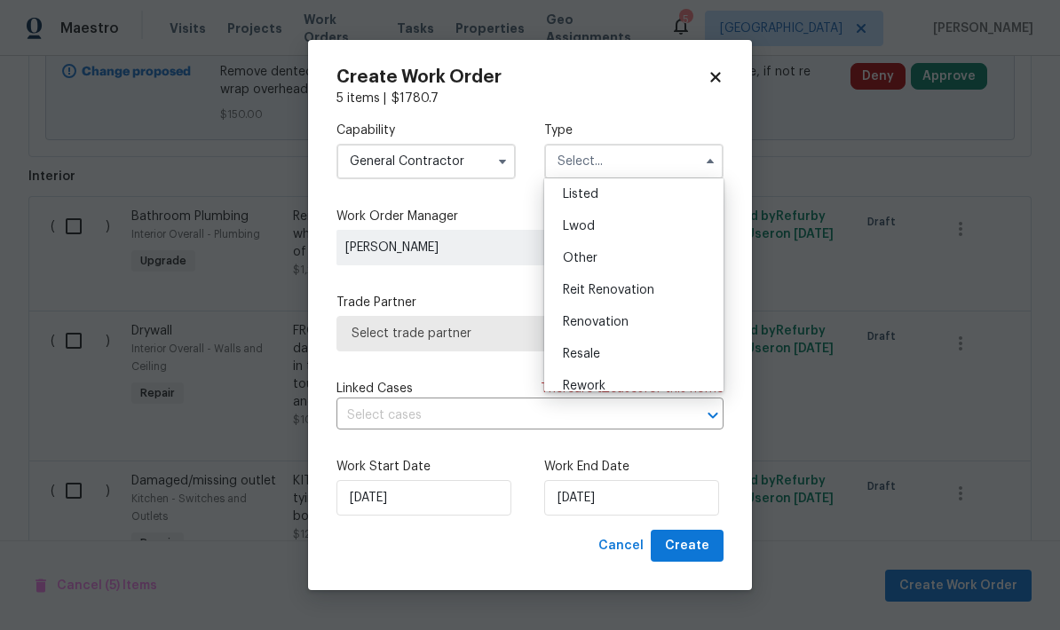
click at [579, 330] on div "Renovation" at bounding box center [633, 322] width 170 height 32
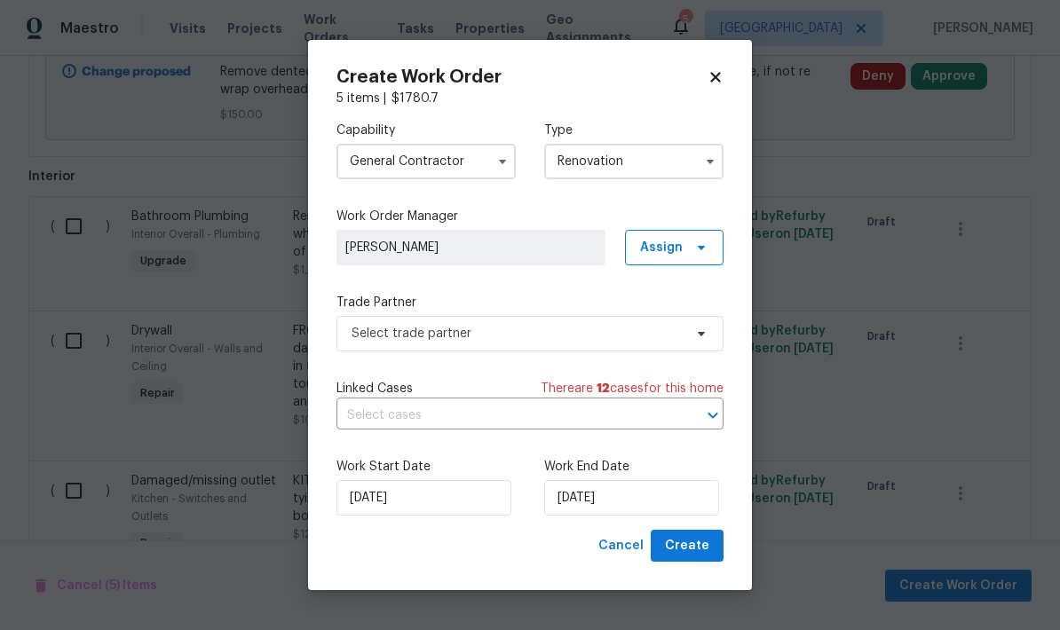
type input "Renovation"
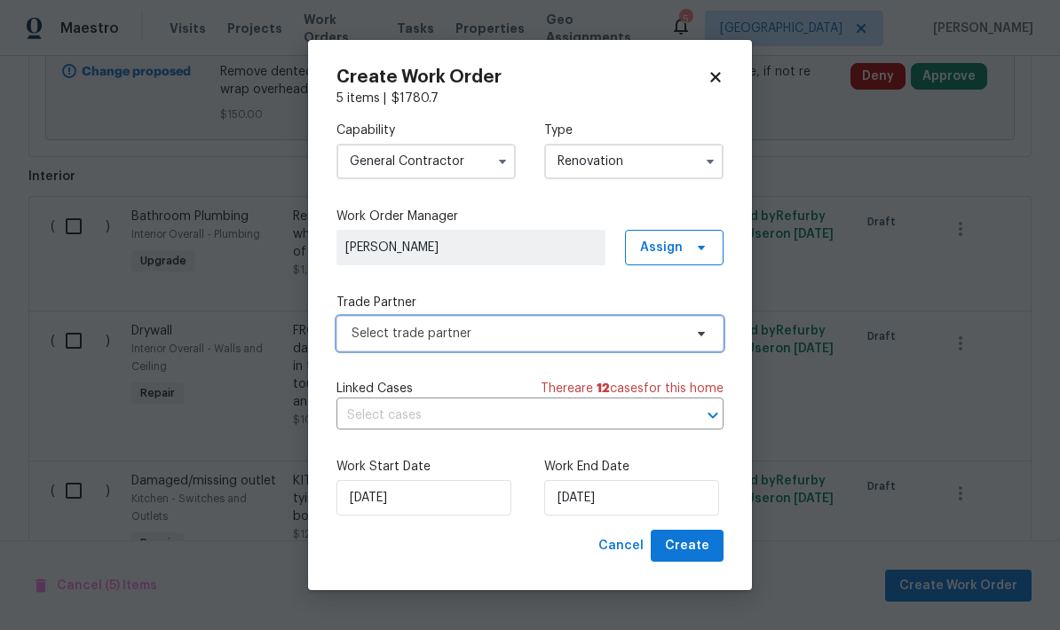
click at [406, 337] on span "Select trade partner" at bounding box center [516, 334] width 331 height 18
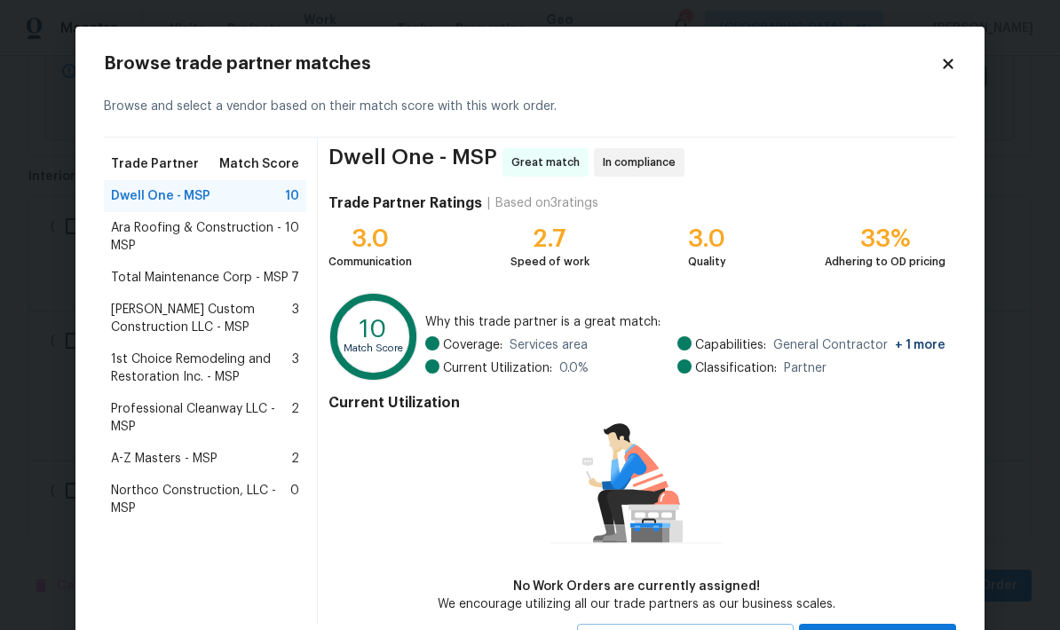
click at [130, 275] on span "Total Maintenance Corp - MSP" at bounding box center [199, 278] width 177 height 18
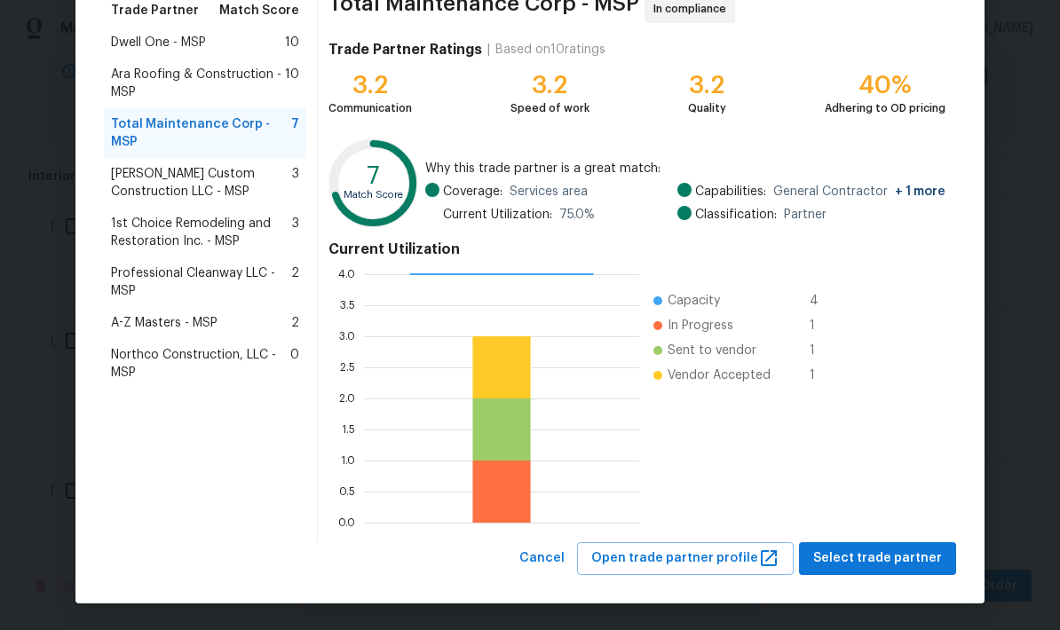
scroll to position [153, 0]
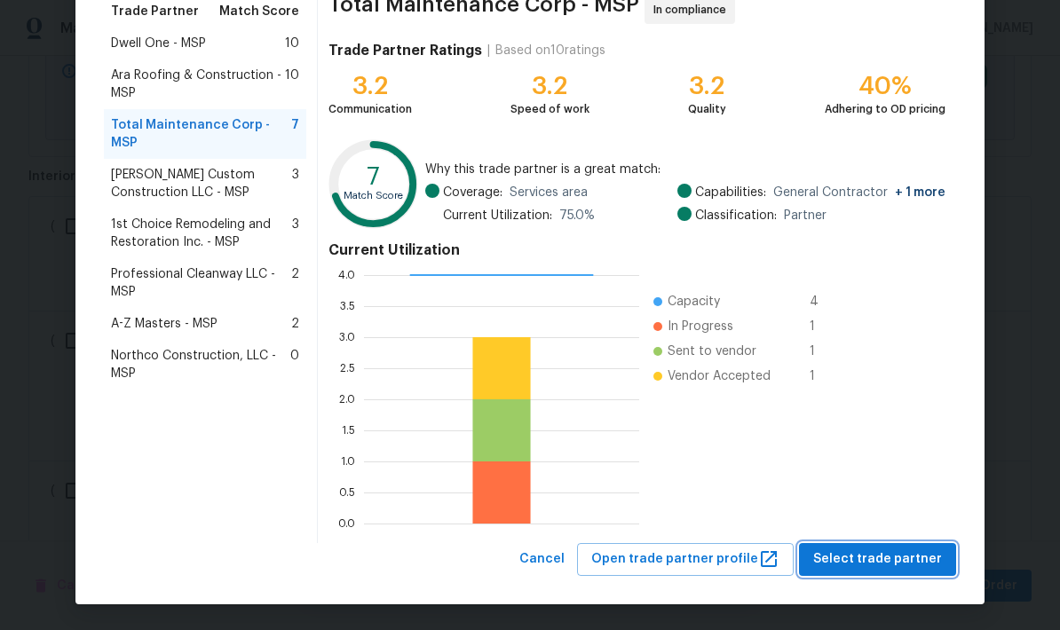
click at [911, 551] on span "Select trade partner" at bounding box center [877, 559] width 129 height 22
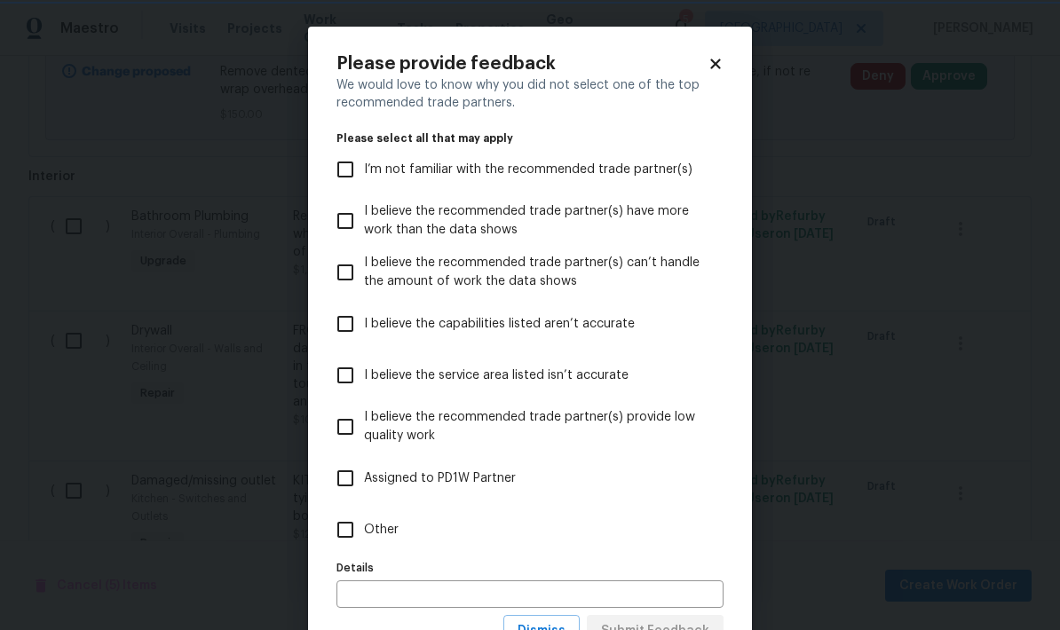
scroll to position [0, 0]
click at [340, 531] on input "Other" at bounding box center [345, 529] width 37 height 37
checkbox input "true"
click at [366, 591] on input "text" at bounding box center [529, 594] width 387 height 28
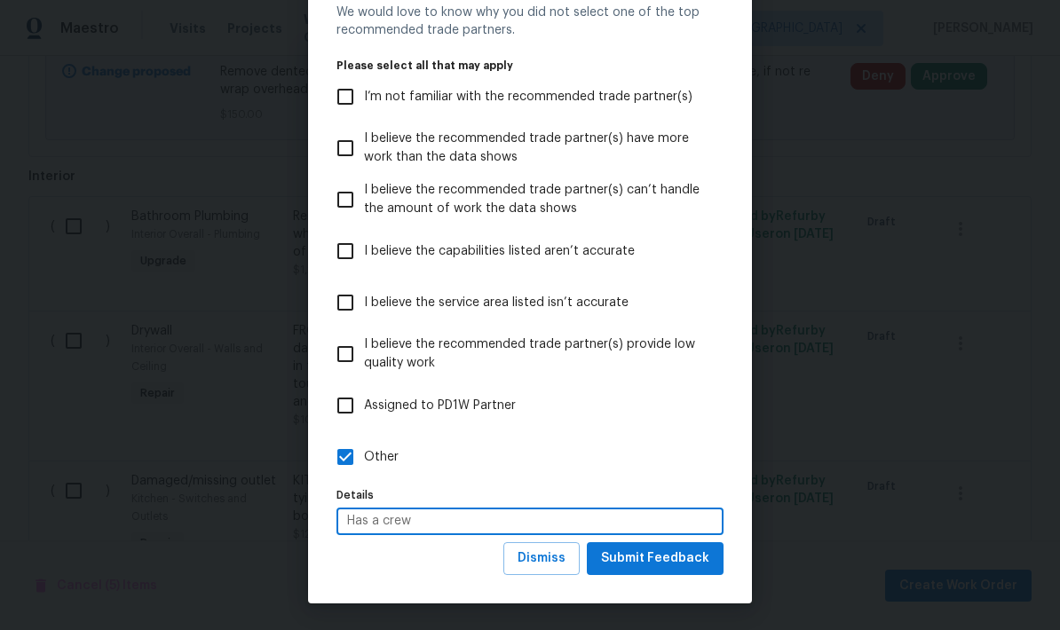
scroll to position [74, 0]
click at [422, 521] on input "Has a crew" at bounding box center [529, 522] width 387 height 28
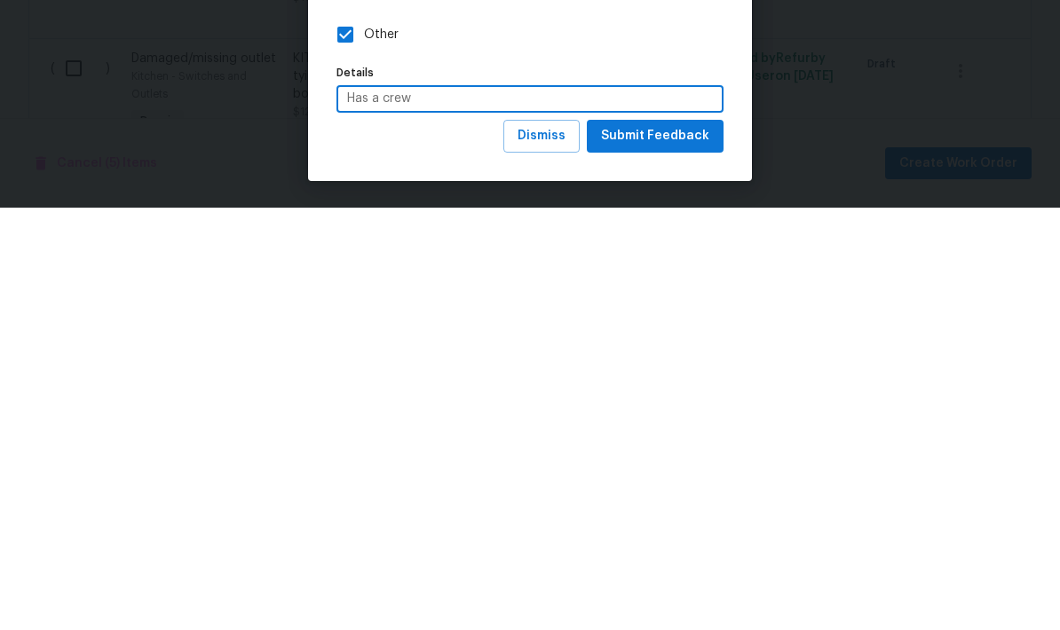
type input "Has a crew"
click at [642, 548] on span "Submit Feedback" at bounding box center [655, 559] width 108 height 22
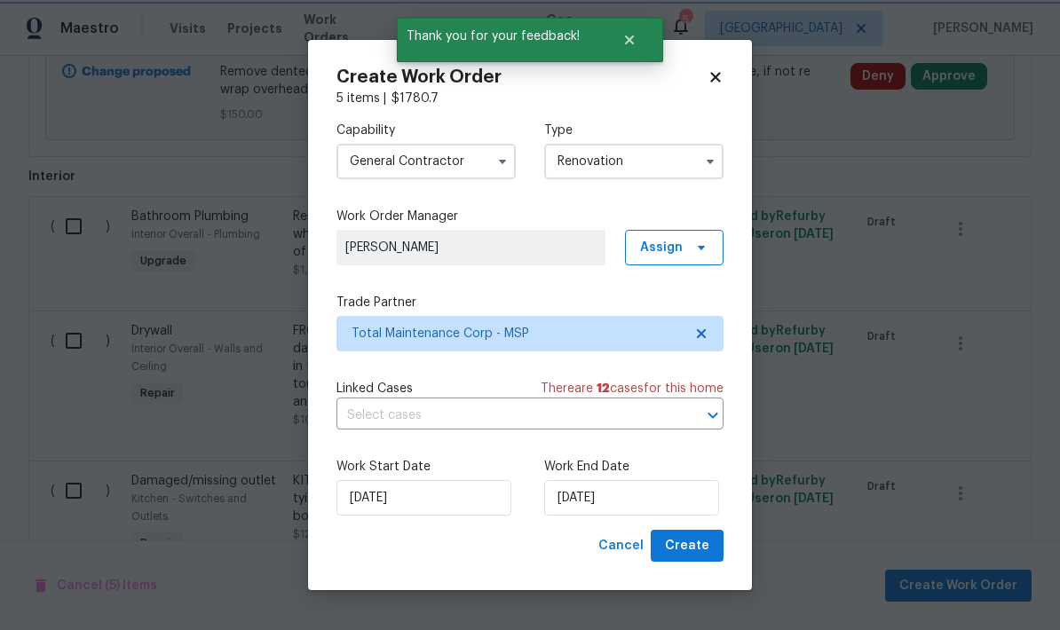
scroll to position [0, 0]
click at [639, 492] on input "[DATE]" at bounding box center [631, 497] width 175 height 35
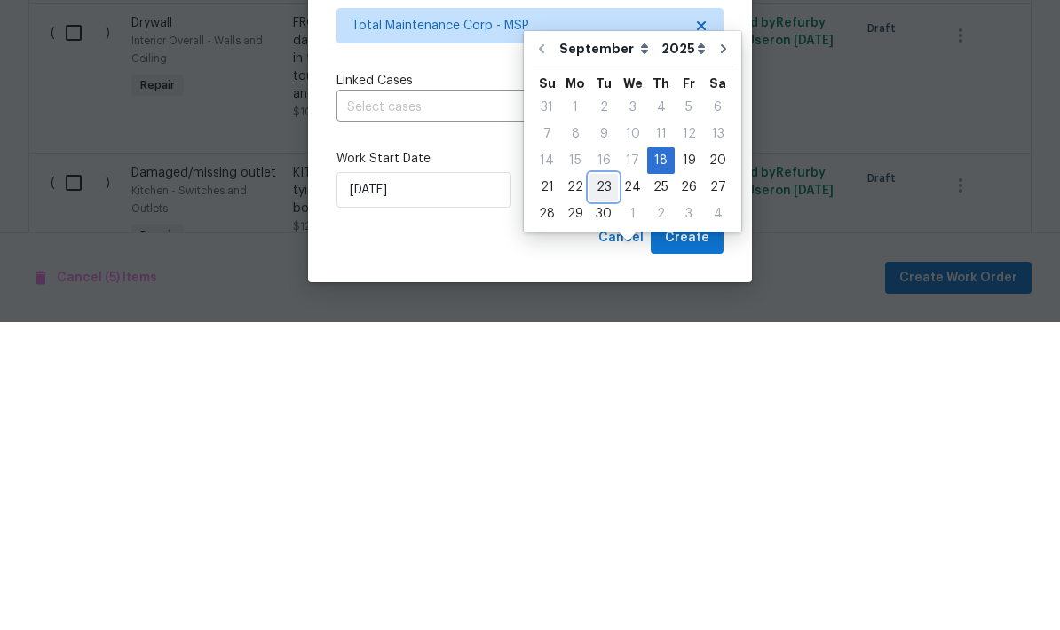
click at [599, 483] on div "23" at bounding box center [603, 495] width 28 height 25
type input "[DATE]"
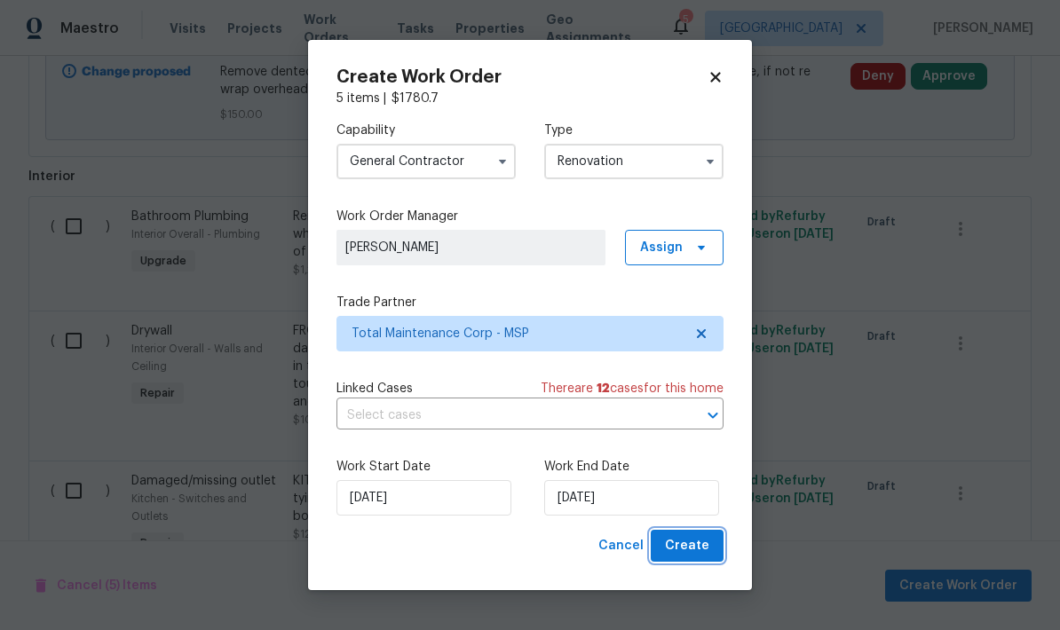
click at [689, 538] on span "Create" at bounding box center [687, 546] width 44 height 22
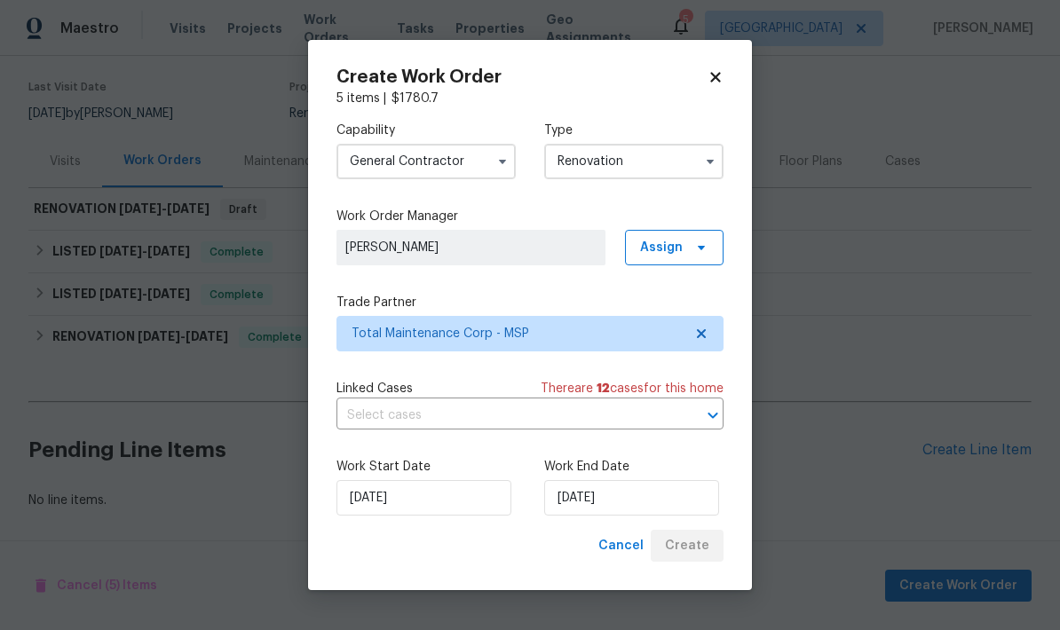
scroll to position [62, 0]
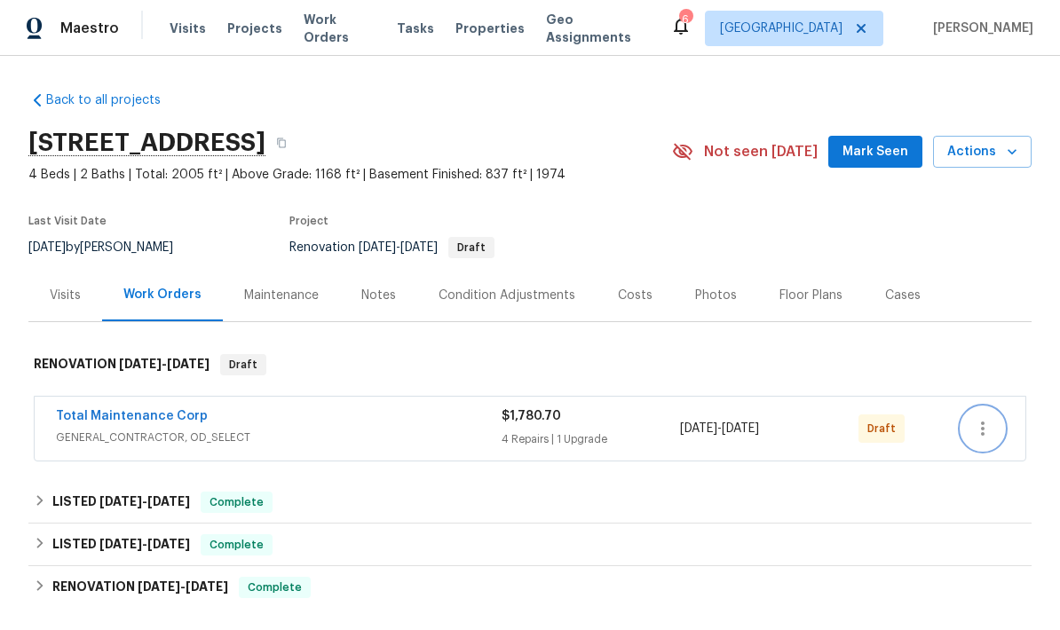
click at [981, 424] on icon "button" at bounding box center [983, 428] width 4 height 14
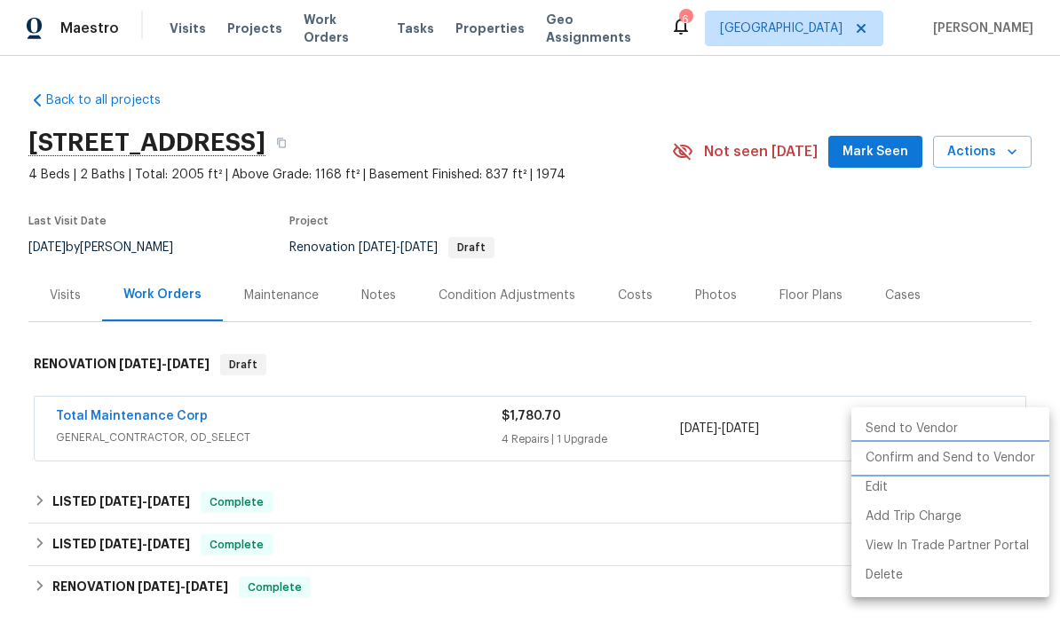
click at [894, 457] on li "Confirm and Send to Vendor" at bounding box center [950, 458] width 198 height 29
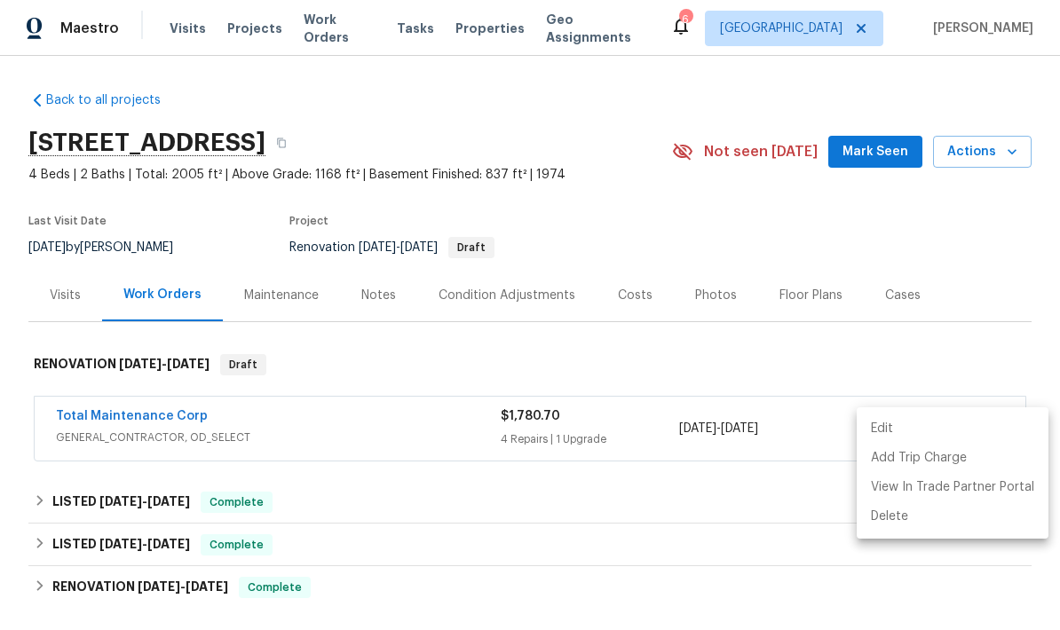
click at [930, 594] on div at bounding box center [530, 315] width 1060 height 630
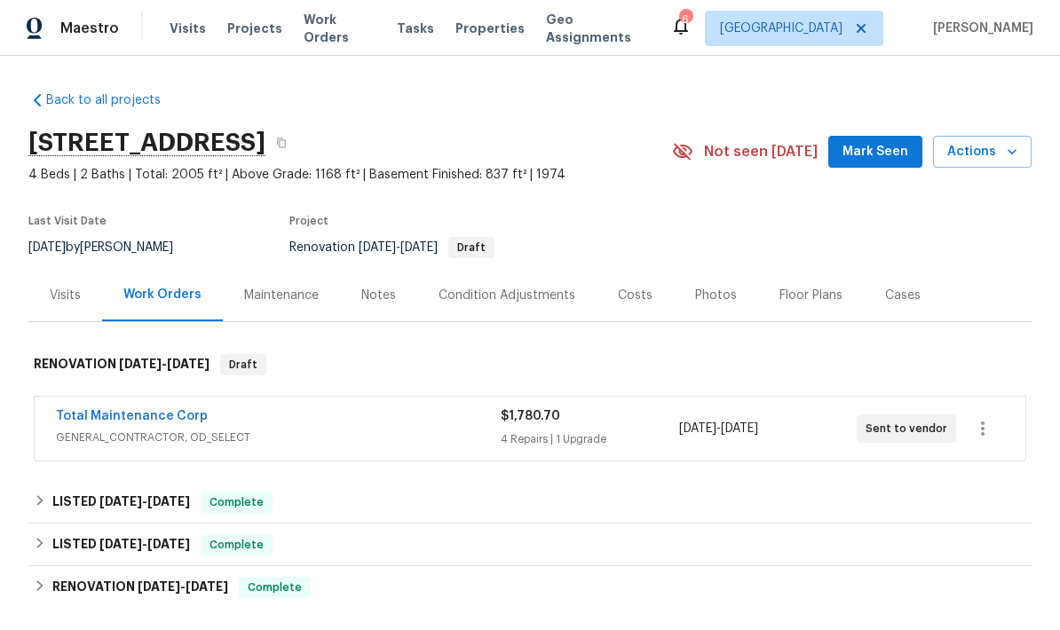
click at [930, 594] on div "Edit Add Trip Charge View In Trade Partner Portal Delete" at bounding box center [530, 315] width 1060 height 630
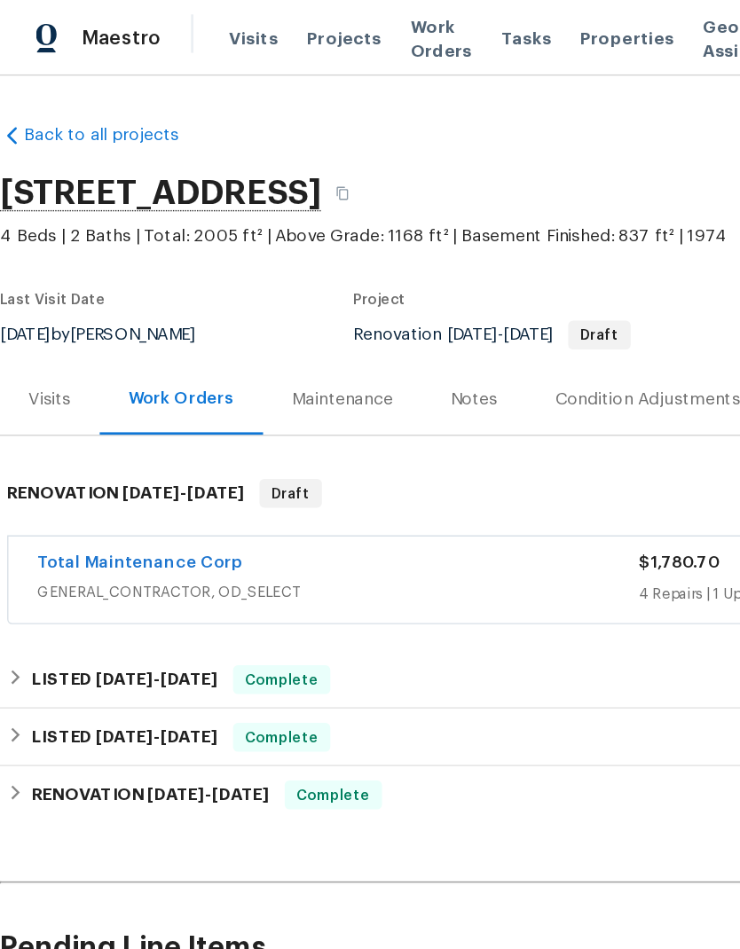
click at [4, 288] on div "Visits" at bounding box center [37, 295] width 74 height 52
